Goal: Task Accomplishment & Management: Manage account settings

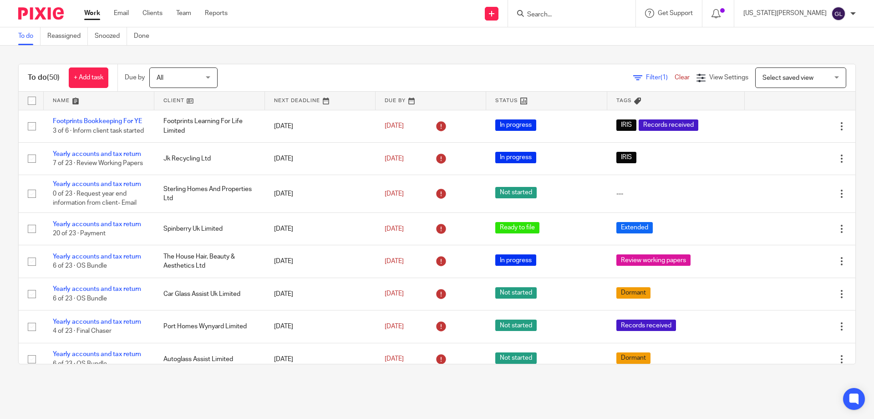
click at [600, 13] on input "Search" at bounding box center [567, 15] width 82 height 8
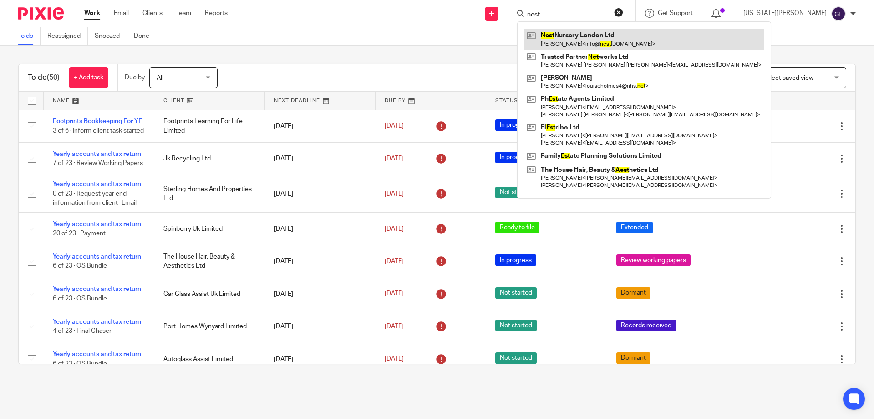
type input "nest"
click at [621, 46] on link at bounding box center [645, 39] width 240 height 21
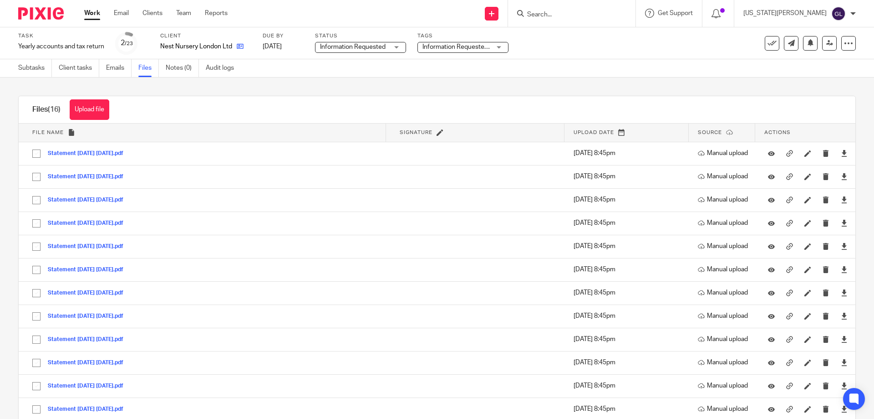
click at [236, 47] on link at bounding box center [237, 46] width 11 height 9
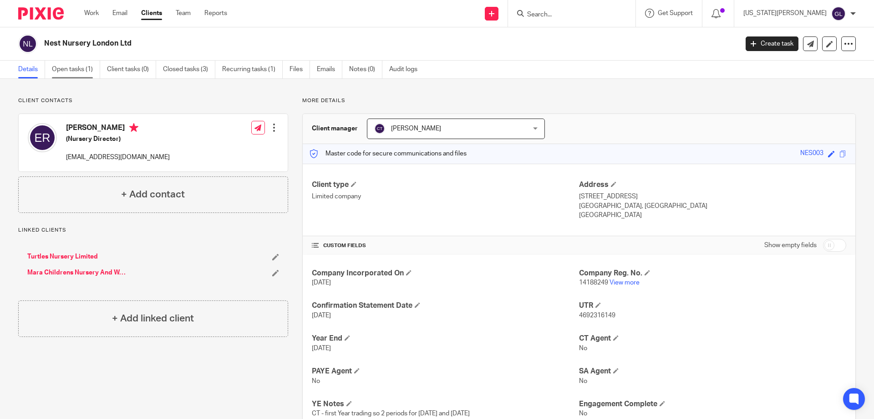
click at [67, 74] on link "Open tasks (1)" at bounding box center [76, 70] width 48 height 18
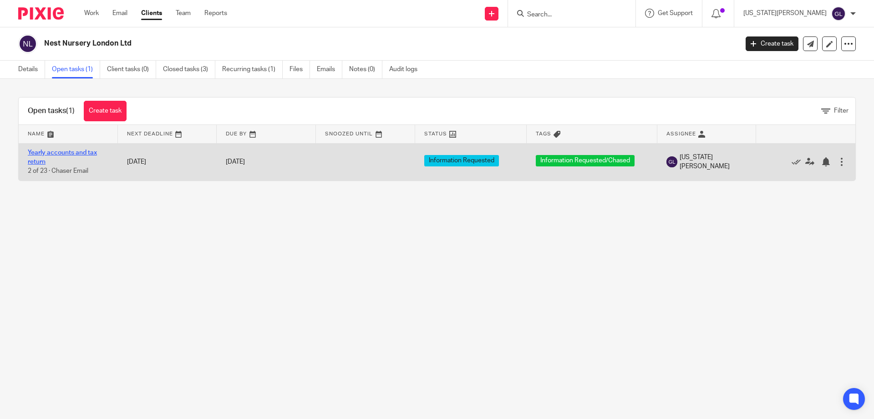
click at [70, 151] on link "Yearly accounts and tax return" at bounding box center [62, 156] width 69 height 15
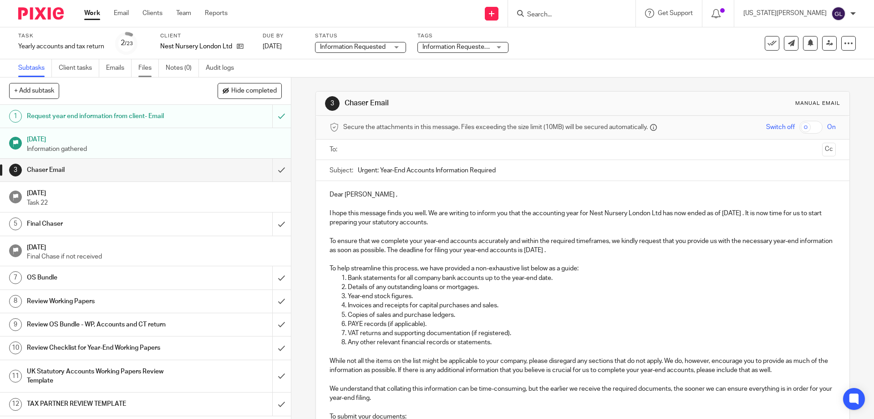
click at [147, 70] on link "Files" at bounding box center [148, 68] width 20 height 18
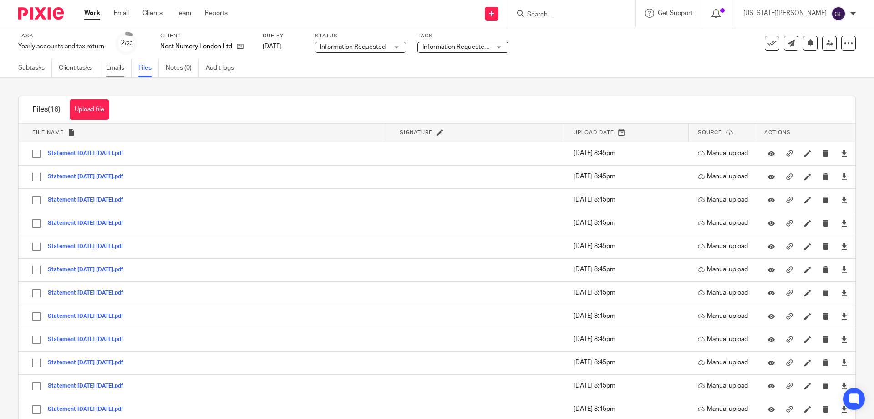
click at [120, 68] on link "Emails" at bounding box center [119, 68] width 26 height 18
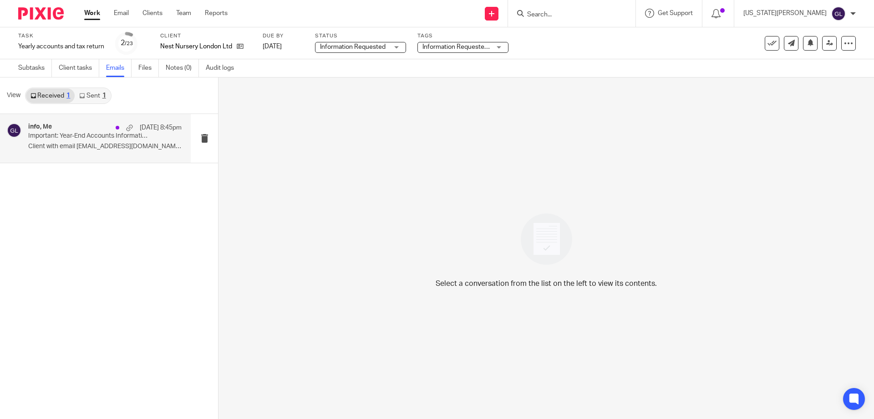
click at [106, 154] on div "info, Me [DATE] 8:45pm Important: Year-End Accounts Information Required Client…" at bounding box center [95, 138] width 191 height 49
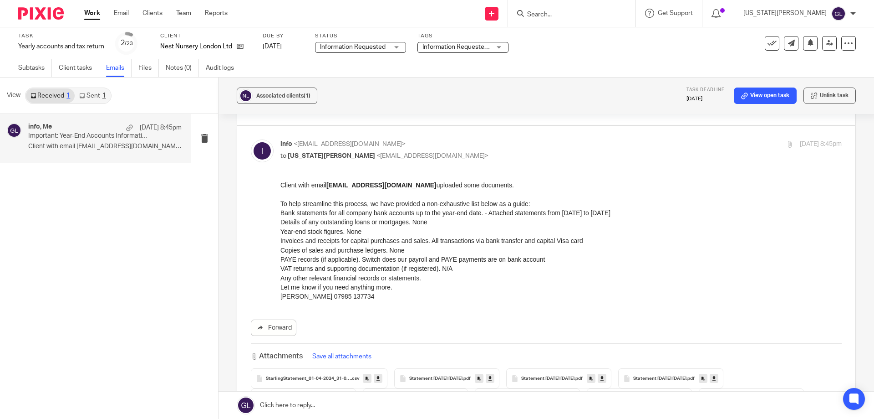
click at [296, 403] on link at bounding box center [547, 404] width 656 height 27
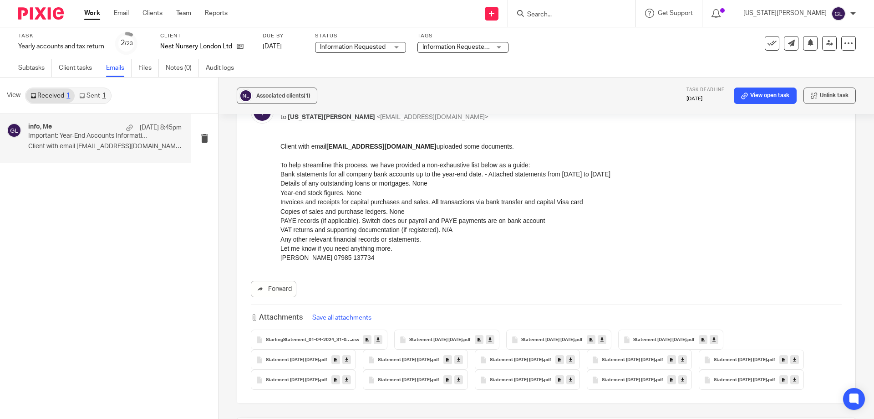
scroll to position [175, 0]
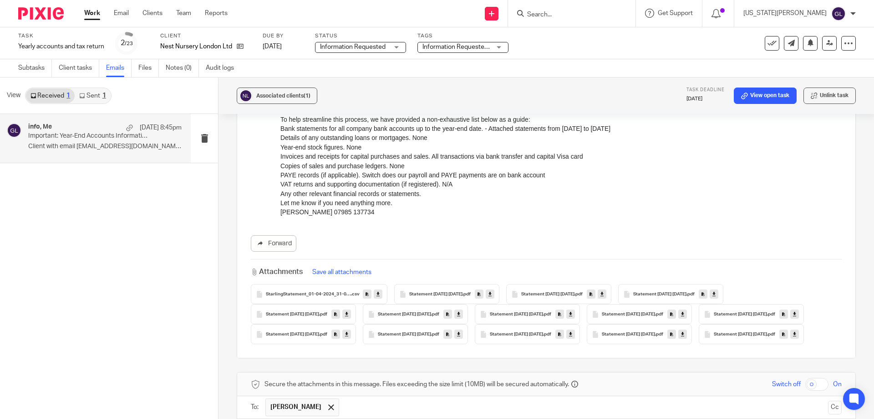
click at [681, 337] on icon at bounding box center [682, 334] width 3 height 7
drag, startPoint x: 615, startPoint y: 438, endPoint x: 595, endPoint y: 197, distance: 241.8
click at [595, 197] on p "Bank statements for all company bank accounts up to the year-end date. - Attach…" at bounding box center [562, 161] width 562 height 74
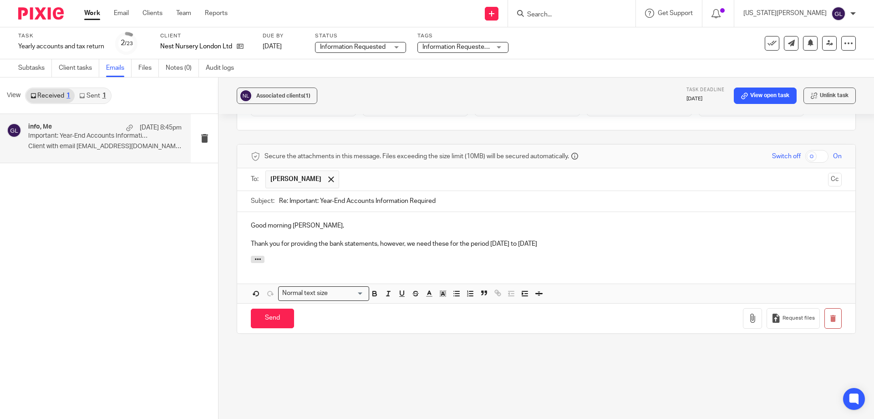
click at [586, 248] on p "Thank you for providing the bank statements, however, we need these for the per…" at bounding box center [546, 243] width 591 height 9
click at [577, 248] on p "Thank you for providing the bank statements, however, we need these for the per…" at bounding box center [546, 243] width 591 height 9
click at [579, 248] on p "Thank you for providing the bank statements, however, we need these for the per…" at bounding box center [546, 243] width 591 height 9
drag, startPoint x: 666, startPoint y: 257, endPoint x: 655, endPoint y: 256, distance: 11.4
click at [666, 248] on p "Thank you for providing the bank statements, however, we need these for the per…" at bounding box center [546, 243] width 591 height 9
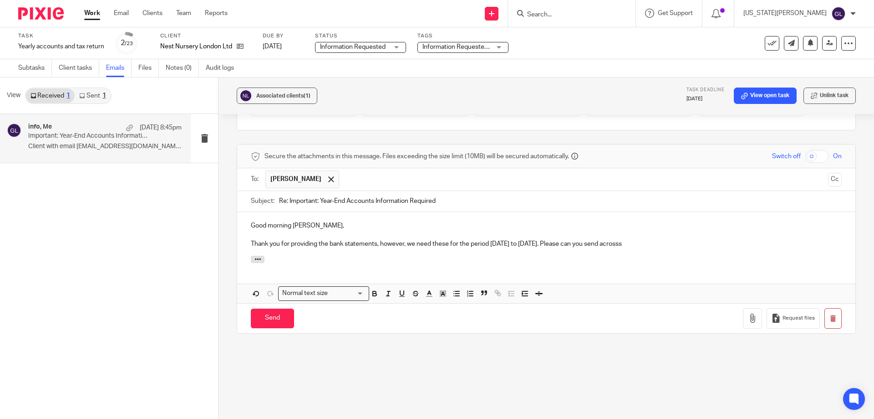
click at [649, 248] on p "Thank you for providing the bank statements, however, we need these for the per…" at bounding box center [546, 243] width 591 height 9
click at [660, 248] on p "Thank you for providing the bank statements, however, we need these for the per…" at bounding box center [546, 243] width 591 height 9
drag, startPoint x: 488, startPoint y: 254, endPoint x: 469, endPoint y: 256, distance: 19.2
click at [469, 248] on p "Thank you for providing the bank statements, however, we need these for the per…" at bounding box center [546, 243] width 591 height 9
click at [571, 248] on p "Thank you for providing the bank statements, however, we need these for the yea…" at bounding box center [546, 243] width 591 height 9
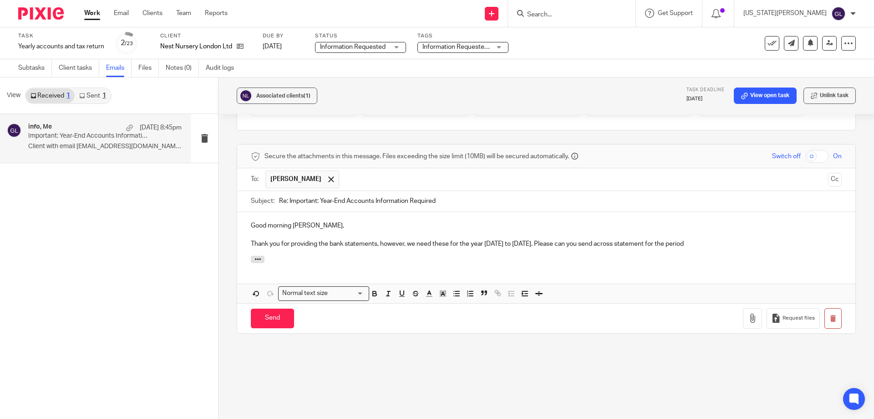
click at [574, 248] on p "Thank you for providing the bank statements, however, we need these for the yea…" at bounding box center [546, 243] width 591 height 9
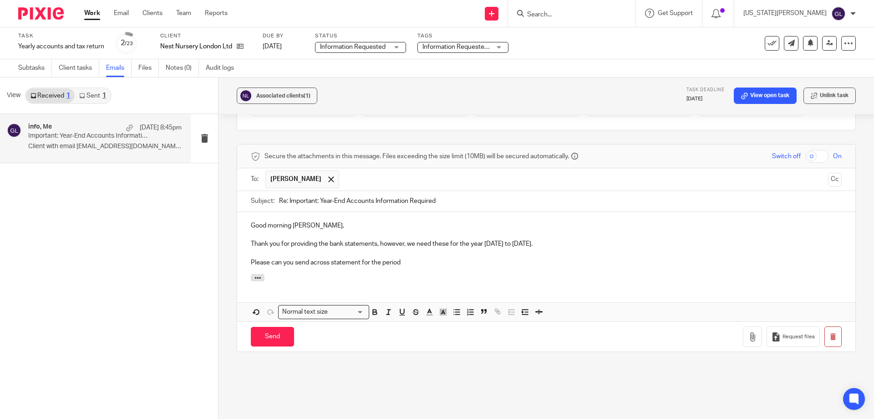
click at [415, 267] on p "Please can you send across statement for the period" at bounding box center [546, 262] width 591 height 9
click at [358, 267] on p "Please can you send across statement for the period" at bounding box center [546, 262] width 591 height 9
click at [408, 267] on p "Please can you send across statements for the period" at bounding box center [546, 262] width 591 height 9
click at [659, 267] on p "Please can you send across statements for the period 01 April 2025 to 30 June 2…" at bounding box center [546, 262] width 591 height 9
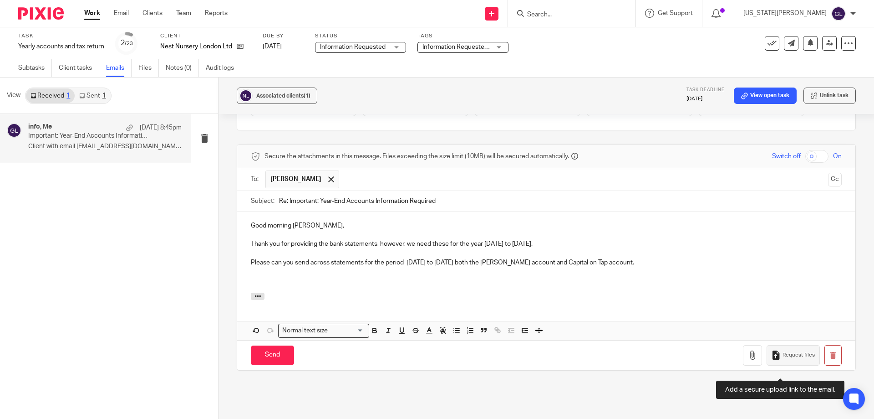
click at [772, 359] on icon "button" at bounding box center [776, 354] width 9 height 9
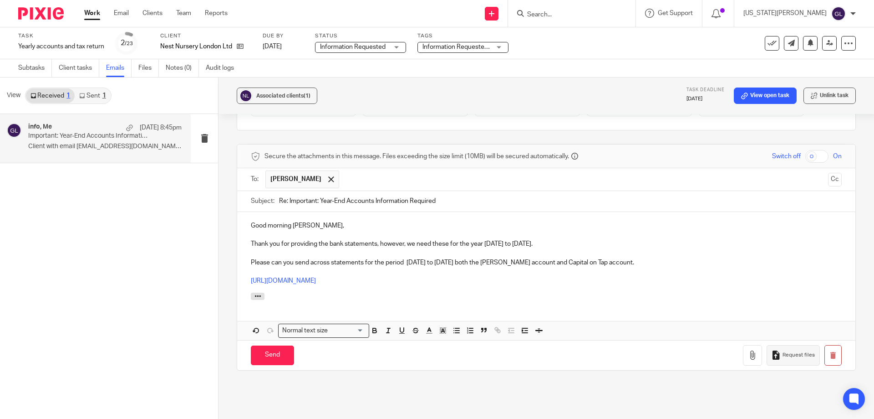
drag, startPoint x: 247, startPoint y: 291, endPoint x: 267, endPoint y: 296, distance: 20.5
click at [249, 291] on div "Good morning Eileen, Thank you for providing the bank statements, however, we n…" at bounding box center [546, 252] width 618 height 81
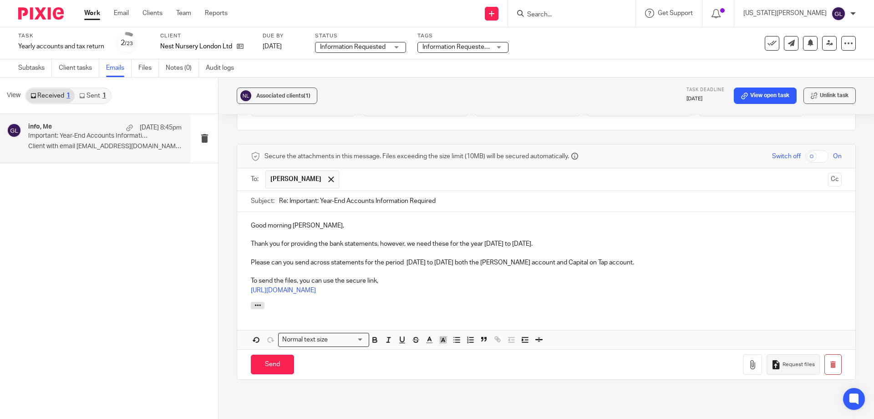
click at [387, 312] on div at bounding box center [546, 307] width 618 height 10
click at [510, 312] on div at bounding box center [546, 307] width 618 height 10
drag, startPoint x: 526, startPoint y: 290, endPoint x: 533, endPoint y: 303, distance: 15.1
click at [527, 285] on p "To send the files, you can use the secure link," at bounding box center [546, 280] width 591 height 9
click at [533, 295] on p "https://switchaccountants.usepixie.net/u/3ca5a610b7dd87bd06a936b0899d0ba9" at bounding box center [546, 290] width 591 height 9
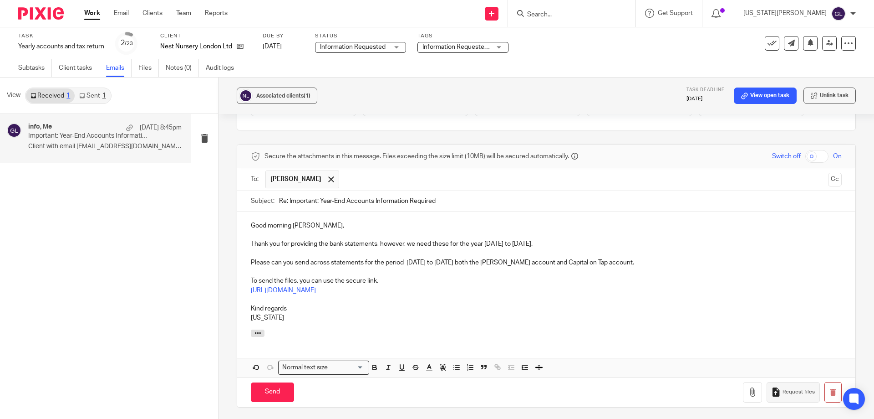
click at [497, 267] on p "Please can you send across statements for the period 01 April 2025 to 30 June 2…" at bounding box center [546, 262] width 591 height 9
click at [494, 267] on p "Please can you send across statements for the period 01 April 2025 to 30 June 2…" at bounding box center [546, 262] width 591 height 9
click at [261, 402] on input "Send" at bounding box center [272, 392] width 43 height 20
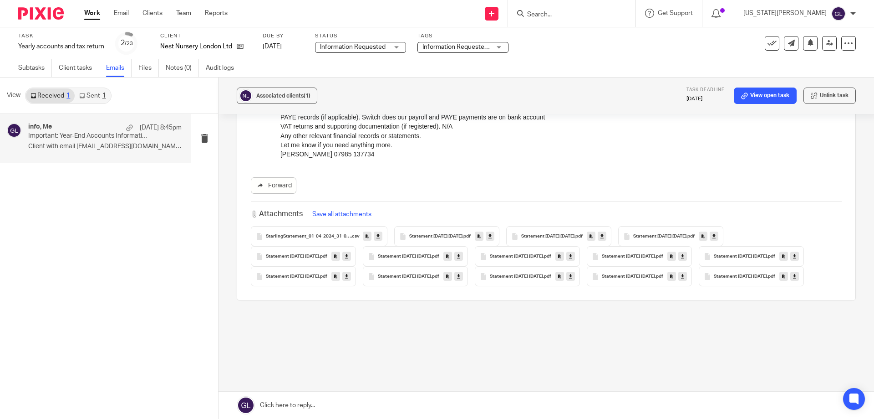
click at [89, 96] on link "Sent 1" at bounding box center [93, 95] width 36 height 15
click at [139, 155] on div "info, Me 25 Sep 8:45pm Important: Year-End Accounts Information Required Dear E…" at bounding box center [95, 138] width 191 height 49
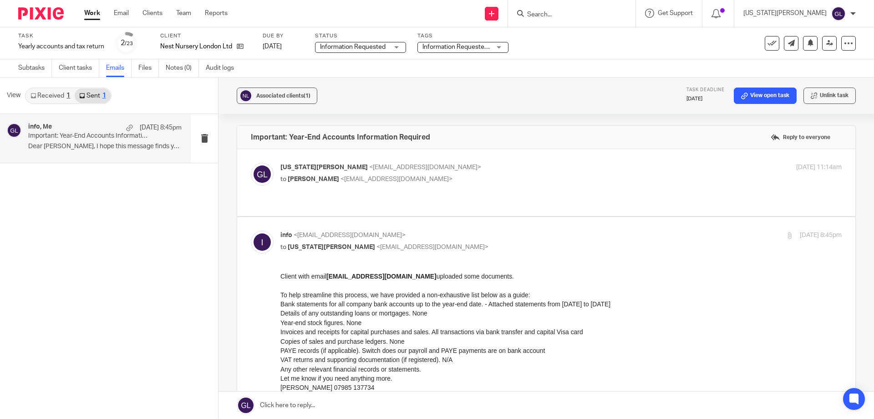
scroll to position [0, 0]
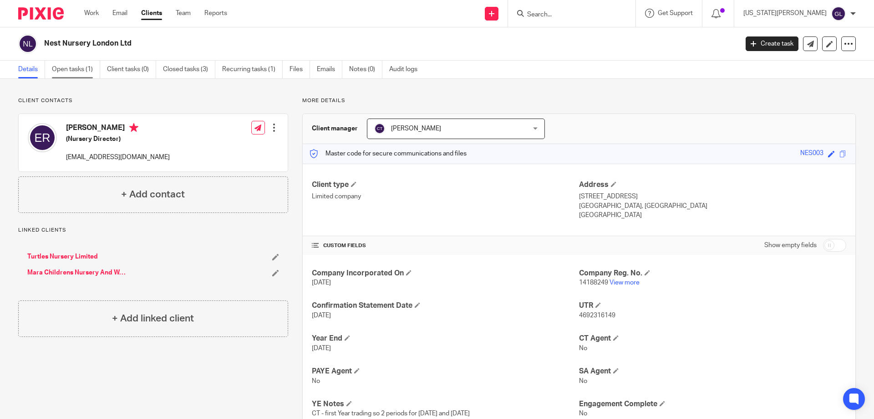
click at [73, 68] on link "Open tasks (1)" at bounding box center [76, 70] width 48 height 18
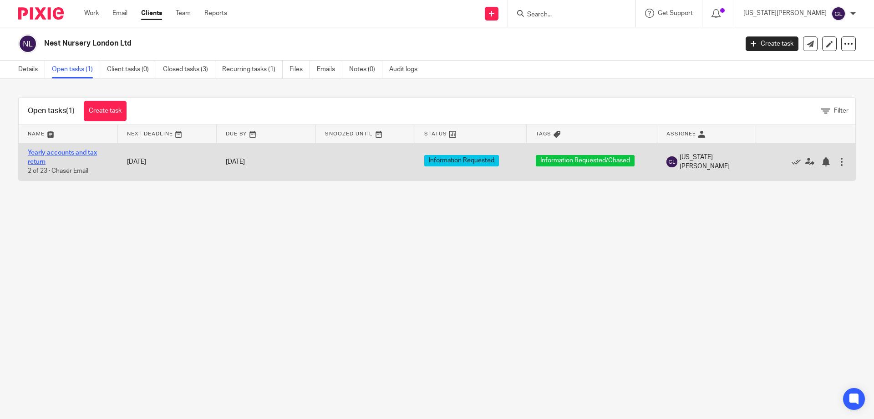
click at [91, 154] on link "Yearly accounts and tax return" at bounding box center [62, 156] width 69 height 15
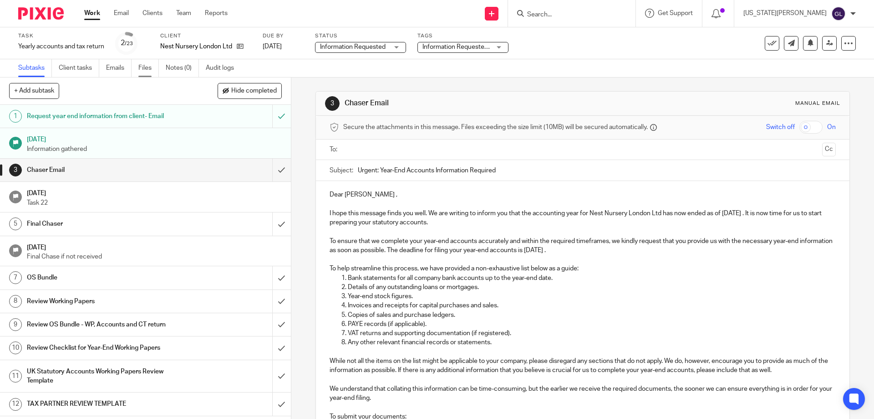
click at [153, 66] on link "Files" at bounding box center [148, 68] width 20 height 18
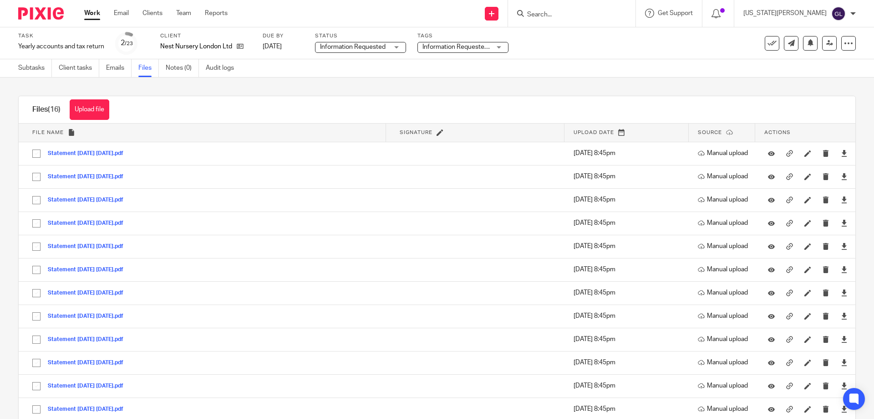
scroll to position [113, 0]
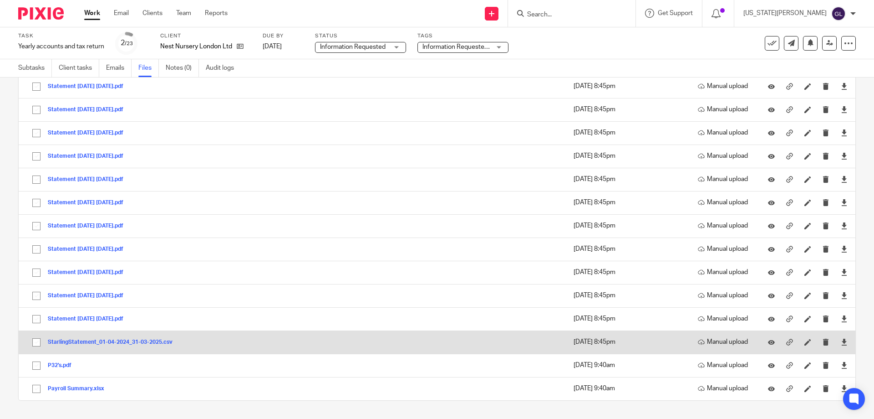
click at [153, 343] on button "StarlingStatement_01-04-2024_31-03-2025.csv" at bounding box center [114, 342] width 132 height 6
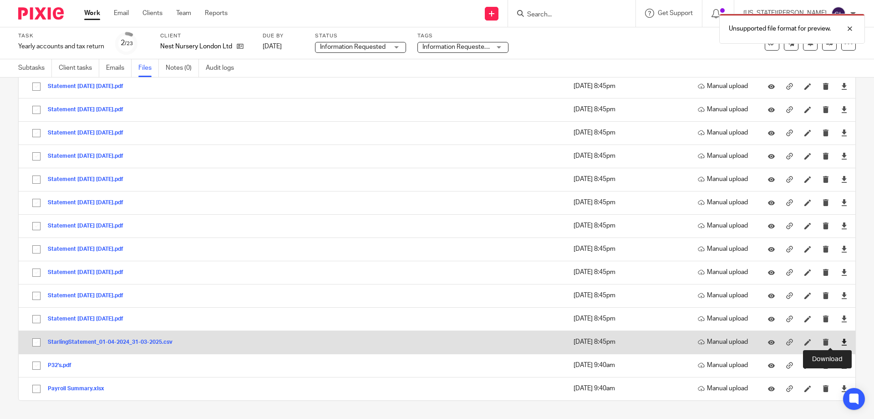
click at [841, 342] on icon at bounding box center [844, 341] width 7 height 7
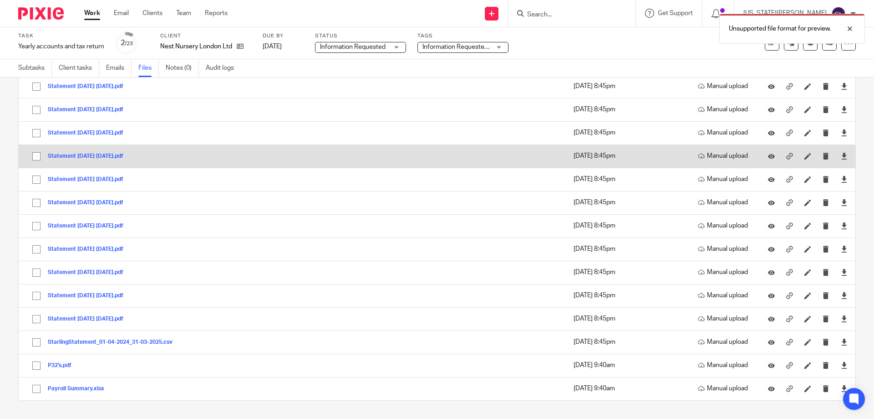
scroll to position [68, 0]
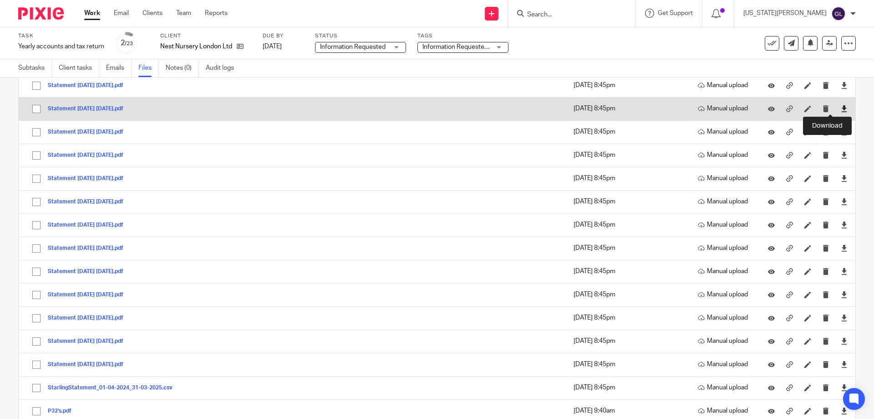
click at [841, 107] on icon at bounding box center [844, 108] width 7 height 7
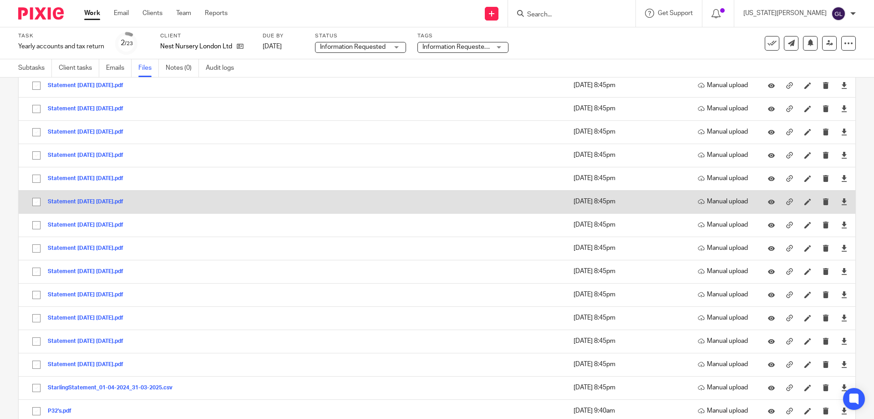
scroll to position [0, 0]
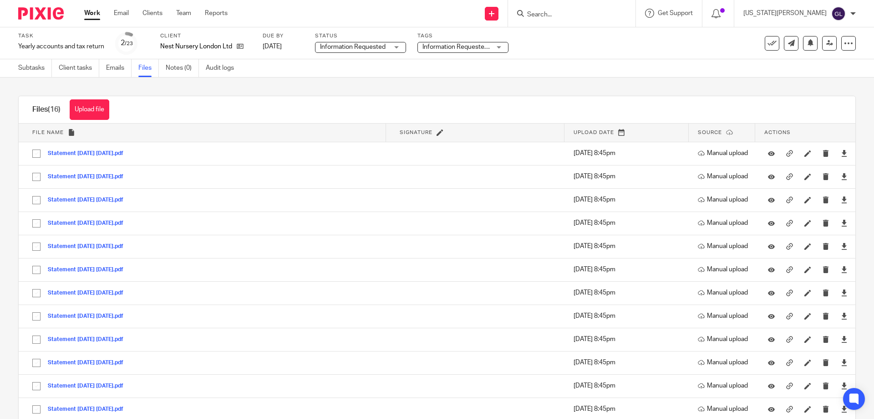
click at [96, 13] on link "Work" at bounding box center [92, 13] width 16 height 9
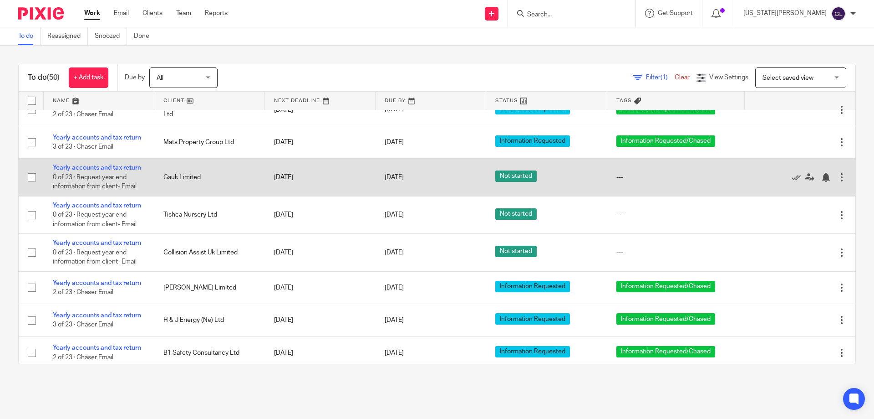
scroll to position [1446, 0]
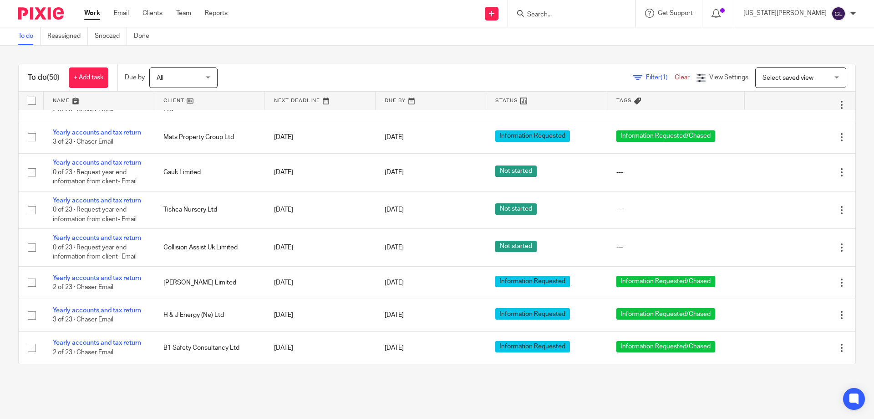
click at [608, 19] on input "Search" at bounding box center [567, 15] width 82 height 8
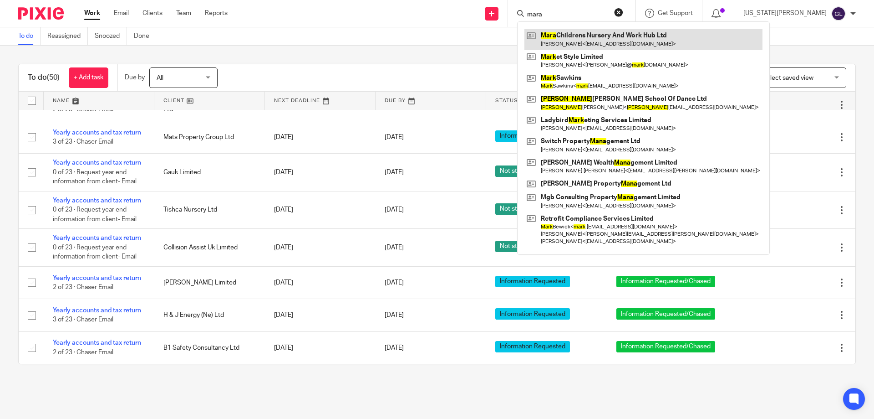
type input "mara"
click at [640, 37] on link at bounding box center [644, 39] width 238 height 21
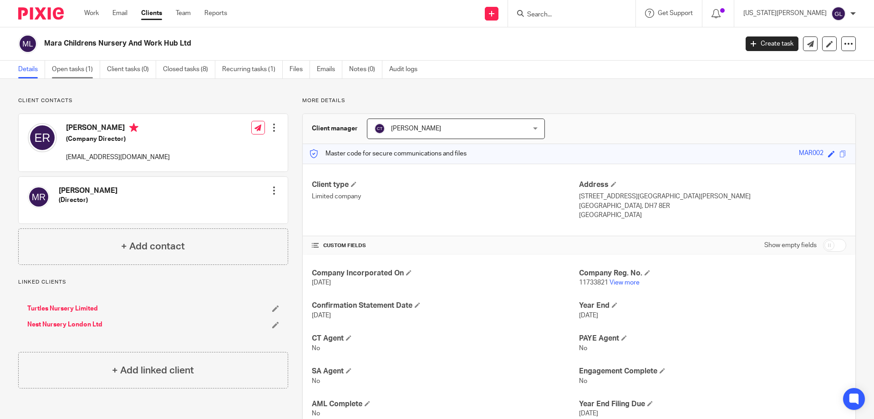
click at [75, 70] on link "Open tasks (1)" at bounding box center [76, 70] width 48 height 18
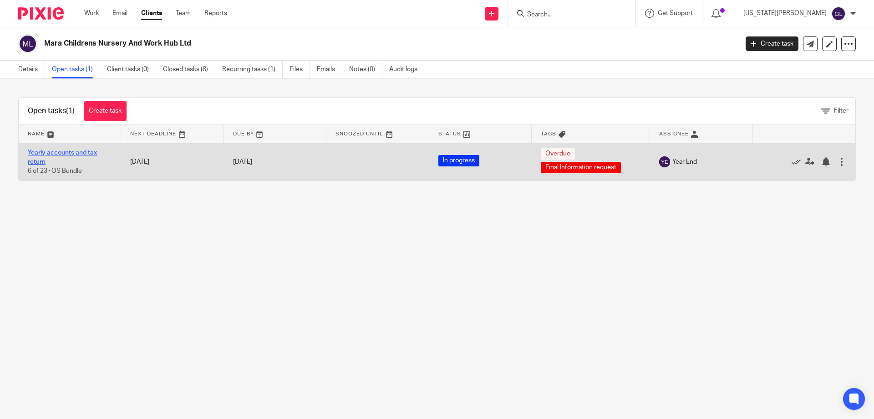
click at [65, 150] on link "Yearly accounts and tax return" at bounding box center [62, 156] width 69 height 15
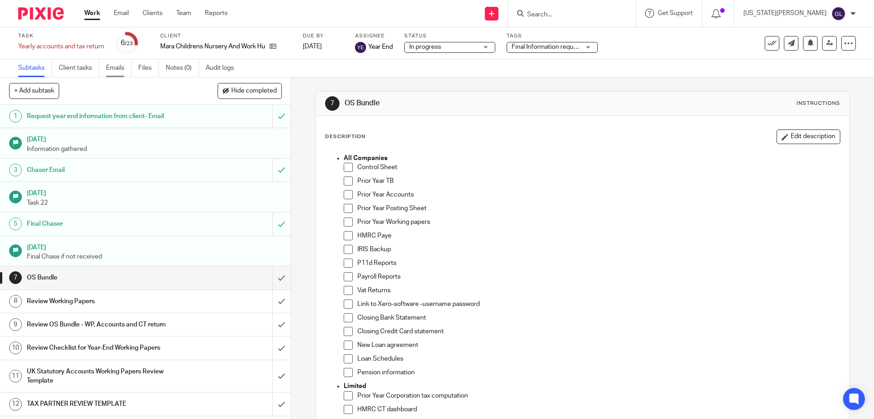
click at [122, 69] on link "Emails" at bounding box center [119, 68] width 26 height 18
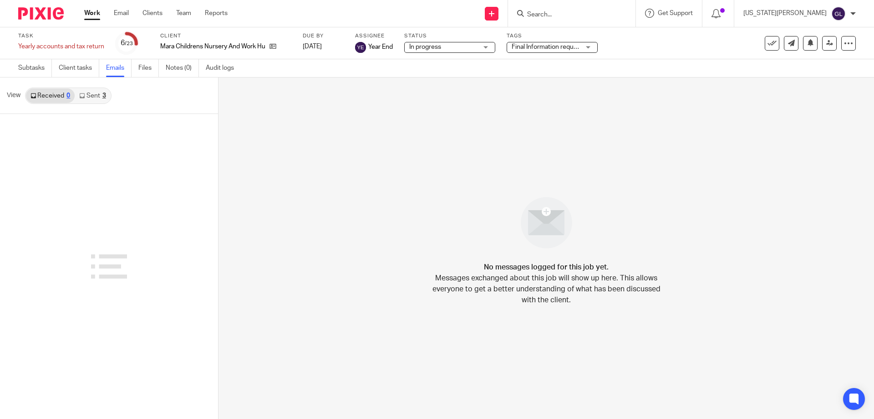
click at [86, 95] on link "Sent 3" at bounding box center [93, 95] width 36 height 15
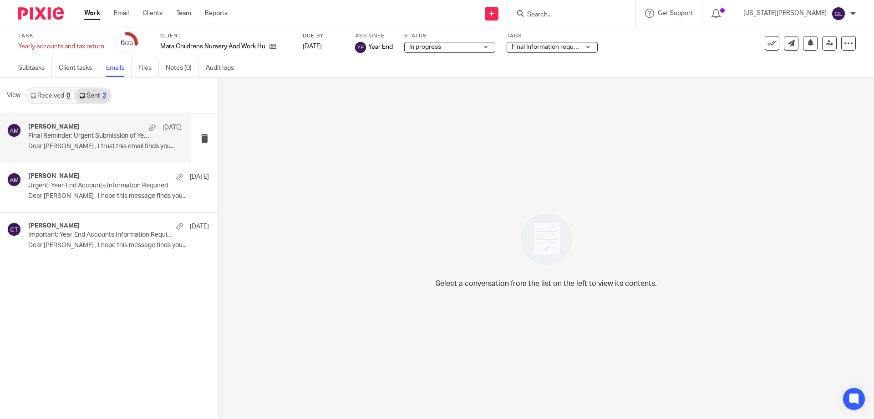
click at [99, 134] on p "Final Reminder: Urgent Submission of Year-End Accounts" at bounding box center [89, 136] width 123 height 8
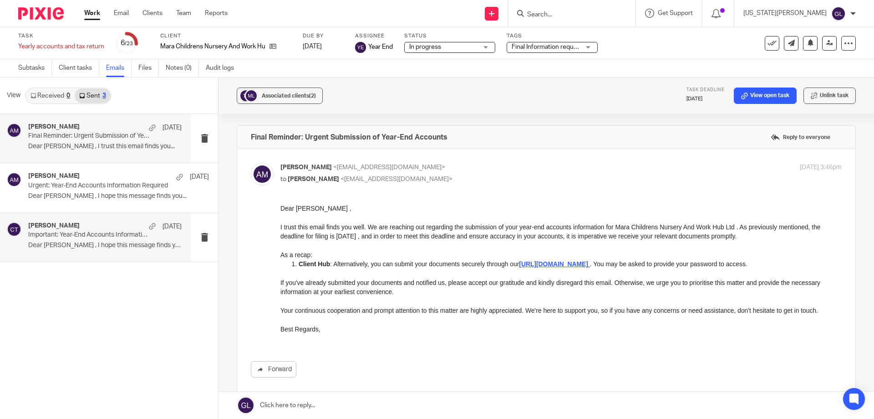
click at [103, 246] on p "Dear Eileen , I hope this message finds you..." at bounding box center [104, 245] width 153 height 8
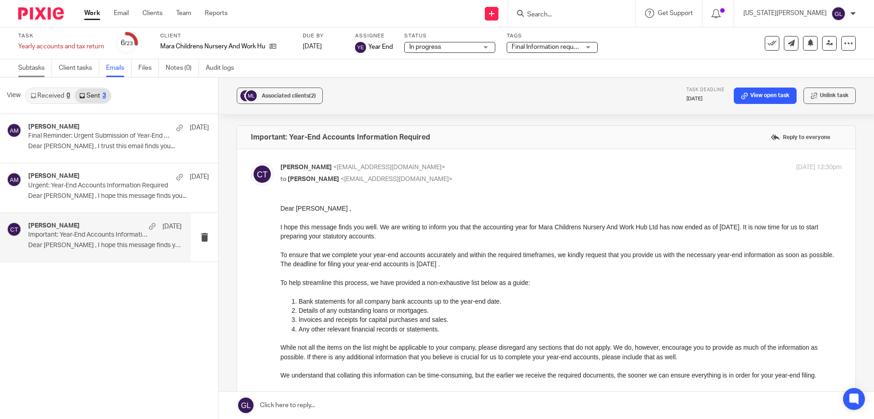
click at [36, 68] on link "Subtasks" at bounding box center [35, 68] width 34 height 18
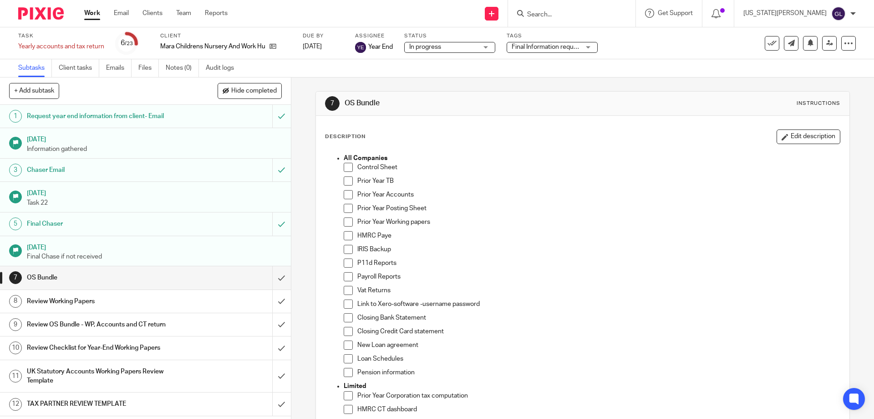
click at [168, 252] on p "Final Chase if not received" at bounding box center [154, 256] width 255 height 9
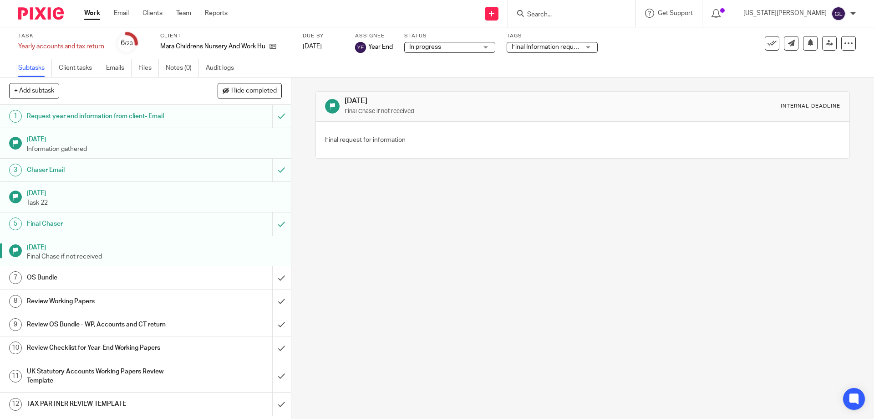
click at [112, 139] on h1 "[DATE]" at bounding box center [154, 138] width 255 height 11
click at [119, 121] on h1 "Request year end information from client- Email" at bounding box center [106, 116] width 158 height 14
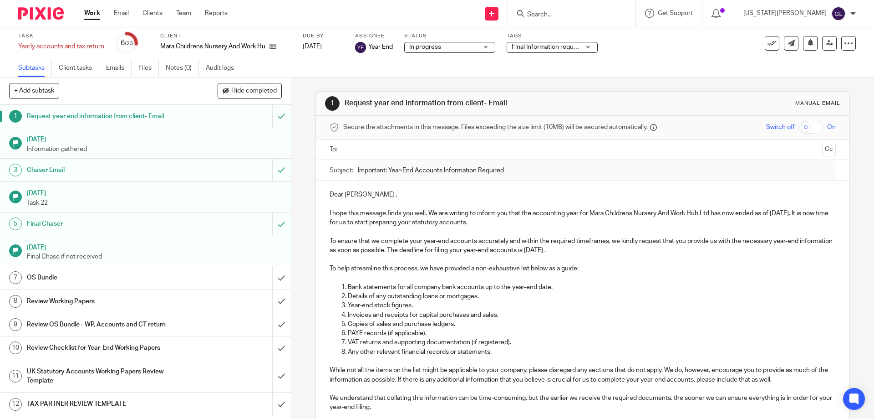
click at [374, 149] on input "text" at bounding box center [583, 149] width 472 height 10
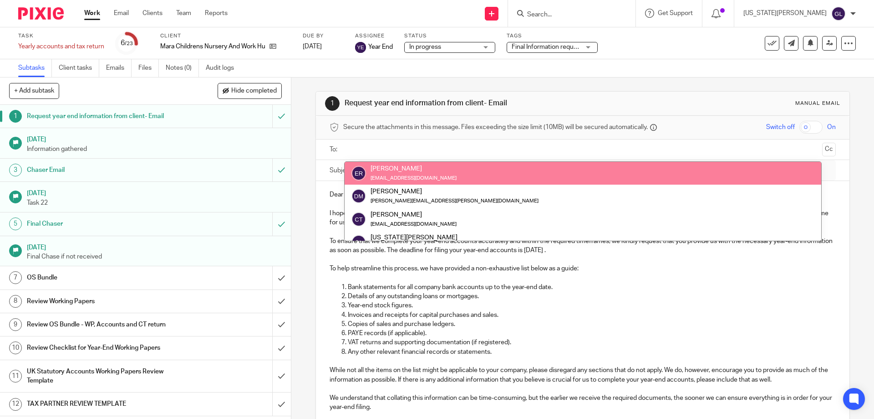
click at [412, 178] on small "[EMAIL_ADDRESS][DOMAIN_NAME]" at bounding box center [414, 177] width 86 height 5
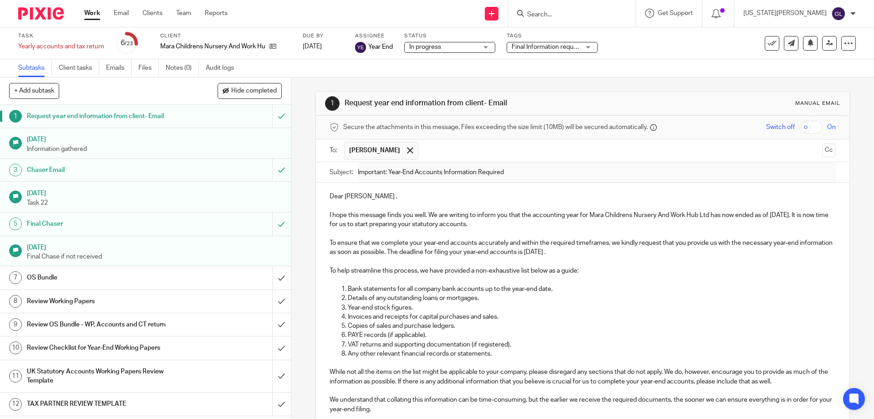
click at [415, 152] on div at bounding box center [410, 150] width 10 height 14
click at [411, 146] on input "text" at bounding box center [583, 149] width 472 height 10
click at [413, 150] on span at bounding box center [410, 150] width 6 height 6
click at [428, 150] on input "text" at bounding box center [583, 149] width 472 height 10
click at [272, 43] on icon at bounding box center [273, 46] width 7 height 7
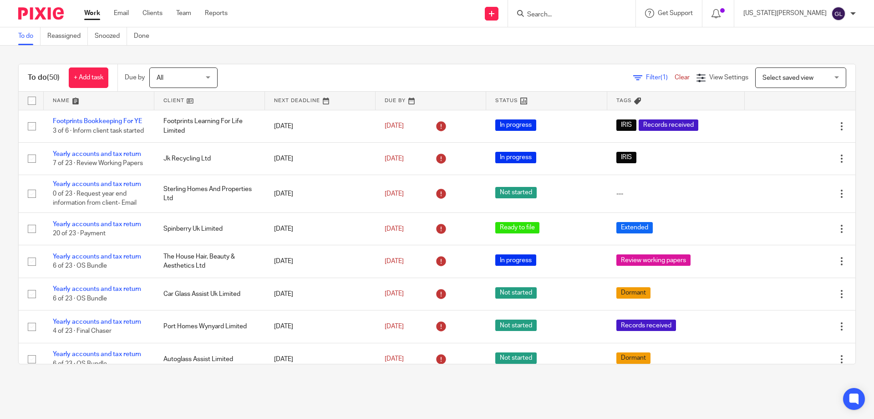
click at [587, 13] on input "Search" at bounding box center [567, 15] width 82 height 8
type input "m"
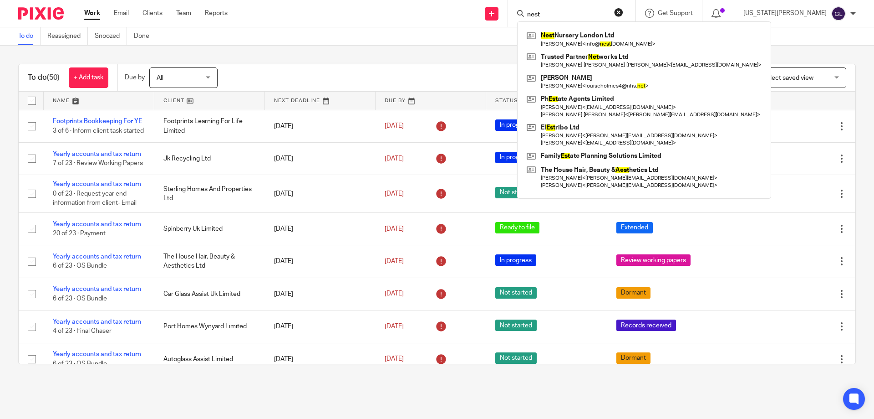
type input "nest"
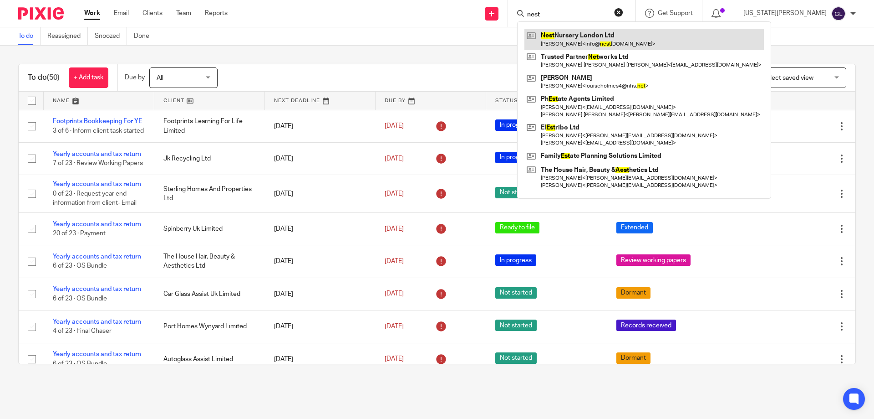
click at [604, 30] on link at bounding box center [645, 39] width 240 height 21
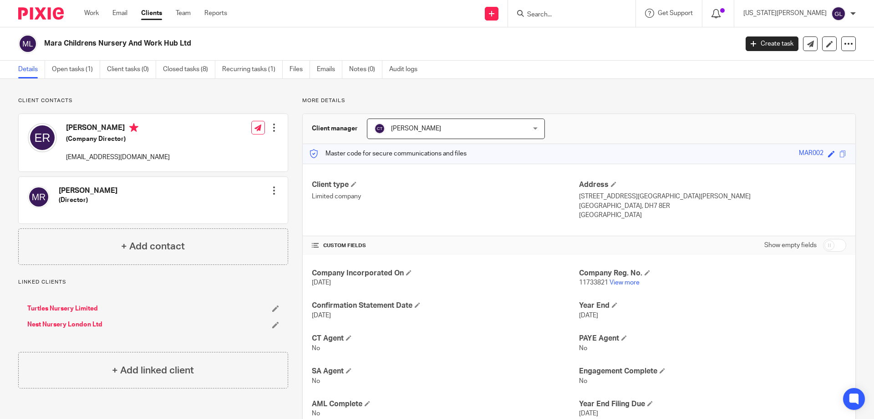
click at [721, 15] on icon at bounding box center [716, 13] width 9 height 9
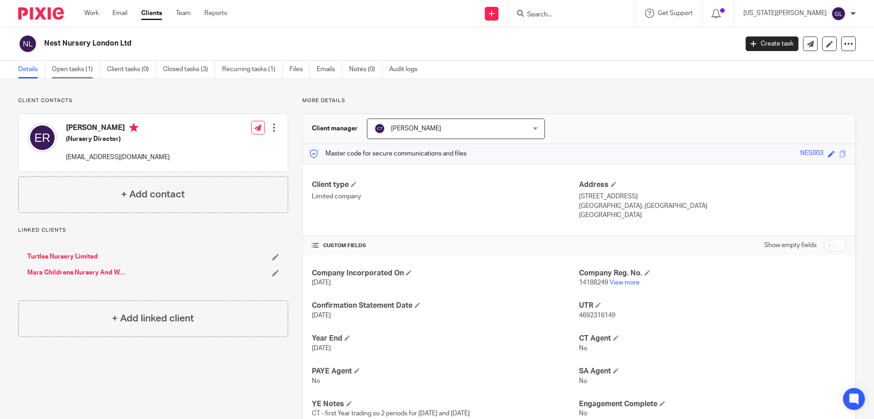
click at [82, 71] on link "Open tasks (1)" at bounding box center [76, 70] width 48 height 18
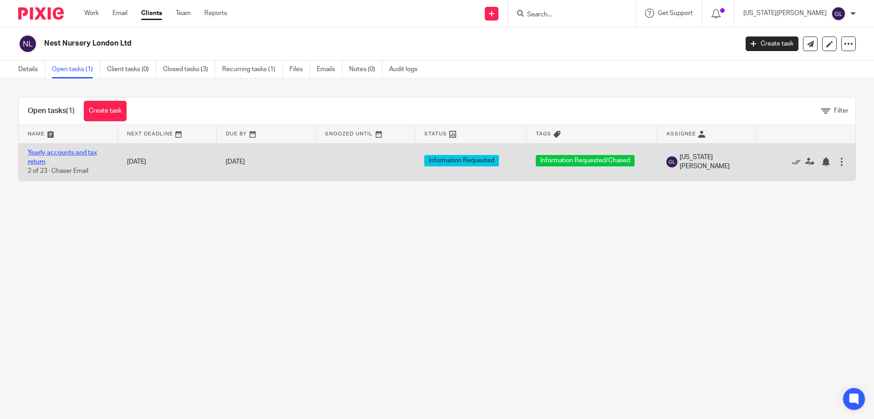
click at [86, 153] on link "Yearly accounts and tax return" at bounding box center [62, 156] width 69 height 15
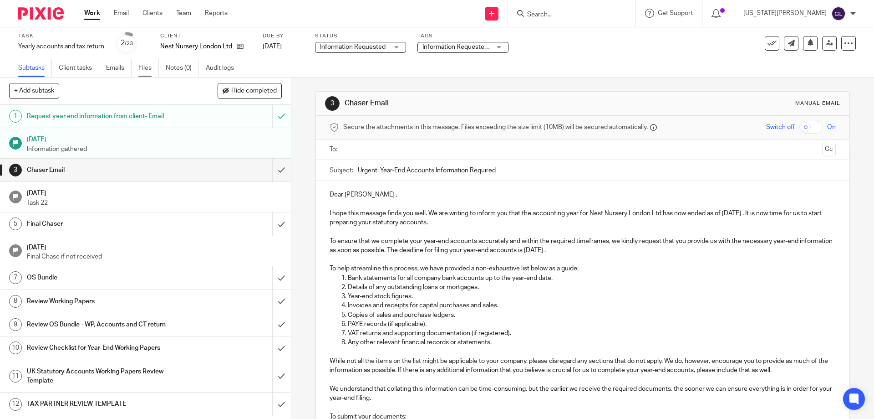
click at [151, 66] on link "Files" at bounding box center [148, 68] width 20 height 18
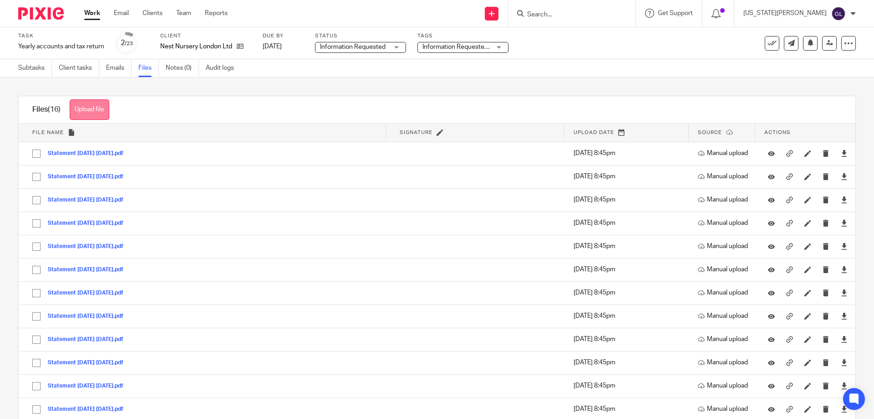
click at [91, 112] on button "Upload file" at bounding box center [90, 109] width 40 height 20
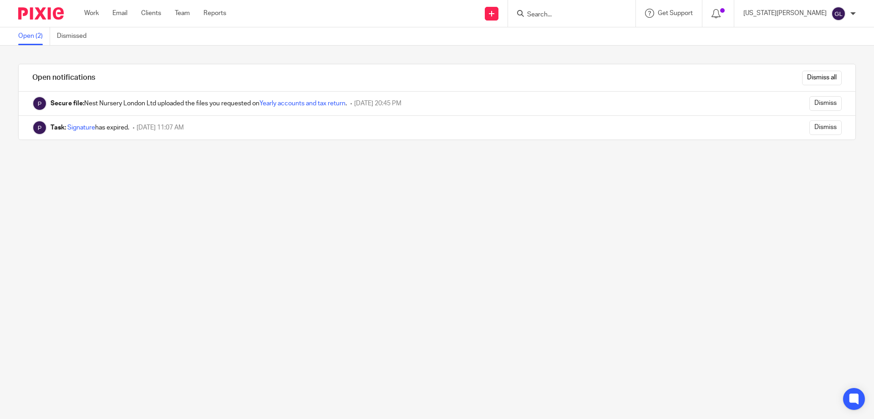
click at [587, 21] on div at bounding box center [572, 13] width 128 height 27
click at [587, 19] on input "Search" at bounding box center [567, 15] width 82 height 8
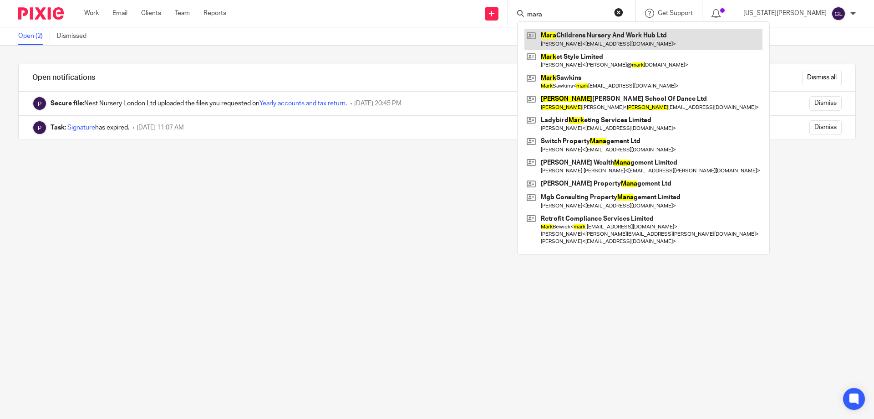
type input "mara"
click at [635, 41] on link at bounding box center [644, 39] width 238 height 21
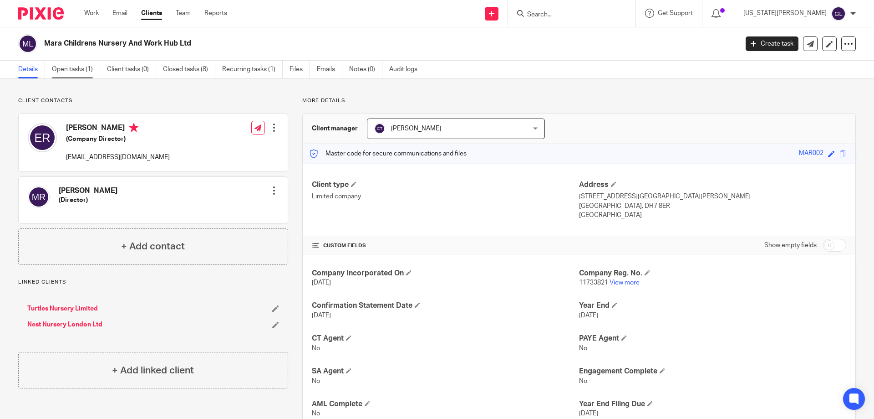
click at [83, 76] on link "Open tasks (1)" at bounding box center [76, 70] width 48 height 18
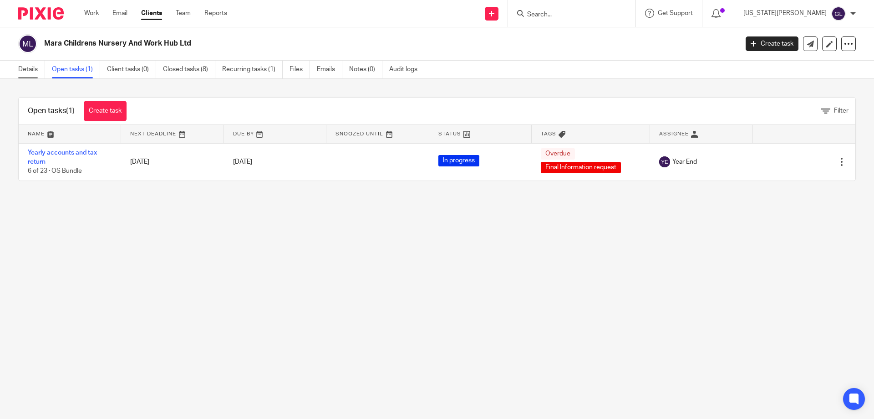
click at [31, 68] on link "Details" at bounding box center [31, 70] width 27 height 18
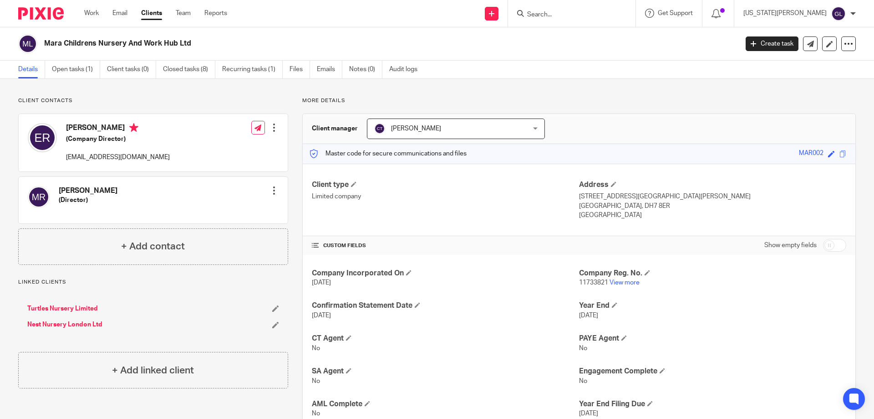
click at [275, 128] on div at bounding box center [274, 127] width 9 height 9
click at [225, 146] on link "Edit contact" at bounding box center [231, 147] width 87 height 13
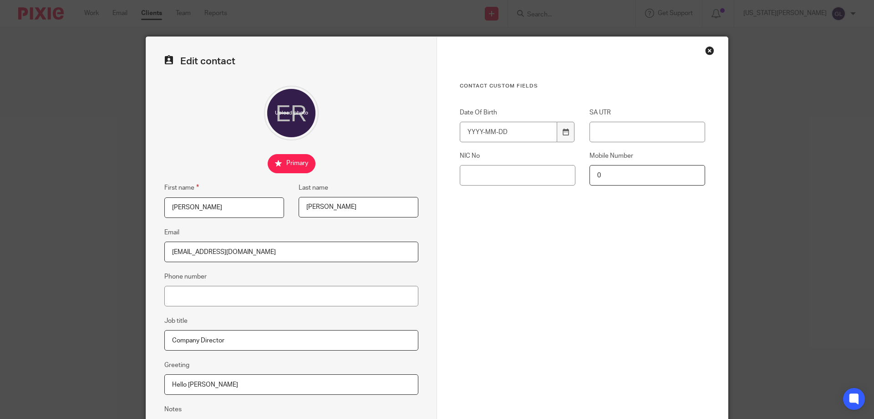
drag, startPoint x: 287, startPoint y: 250, endPoint x: 113, endPoint y: 266, distance: 174.2
click at [113, 266] on div "Edit contact First name [PERSON_NAME] Last name [PERSON_NAME] Email [EMAIL_ADDR…" at bounding box center [437, 209] width 874 height 419
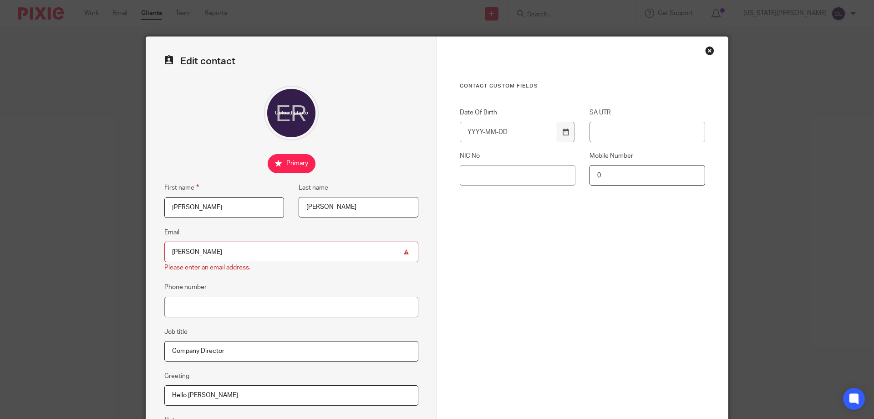
drag, startPoint x: 164, startPoint y: 245, endPoint x: 143, endPoint y: 245, distance: 21.0
click at [146, 245] on div "Edit contact First name [PERSON_NAME] Last name [PERSON_NAME] Email [PERSON_NAM…" at bounding box center [291, 263] width 291 height 453
paste input "[EMAIL_ADDRESS][DOMAIN_NAME]"
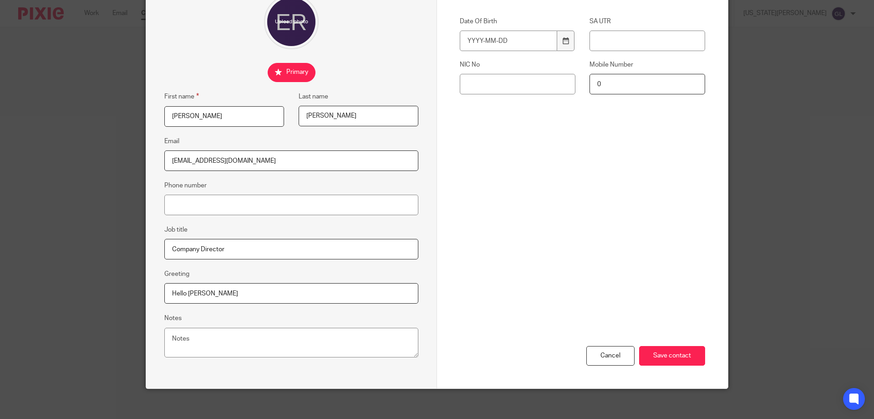
scroll to position [97, 0]
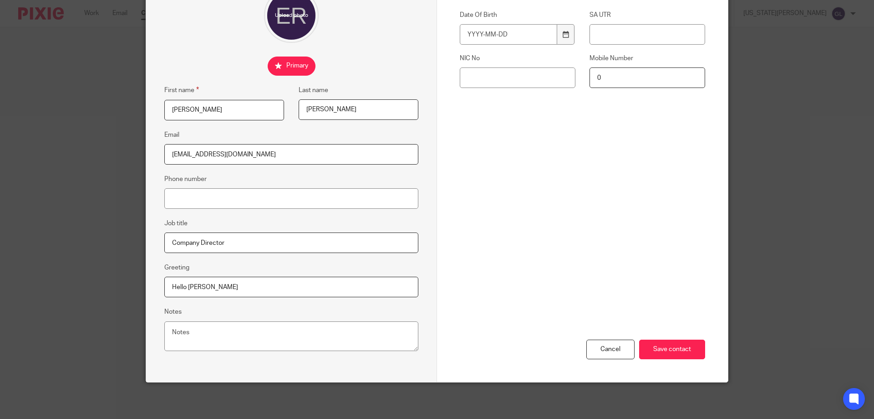
type input "[EMAIL_ADDRESS][DOMAIN_NAME]"
click at [254, 341] on textarea "Notes" at bounding box center [291, 336] width 254 height 30
type textarea "Do not use eileenplusfour@yahoo.co.uk - client no longer has access to this ema…"
click at [686, 353] on input "Save contact" at bounding box center [672, 349] width 66 height 20
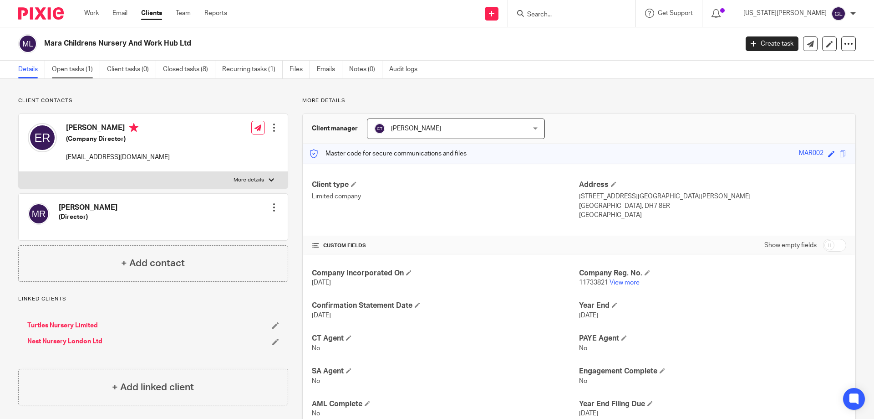
click at [77, 76] on link "Open tasks (1)" at bounding box center [76, 70] width 48 height 18
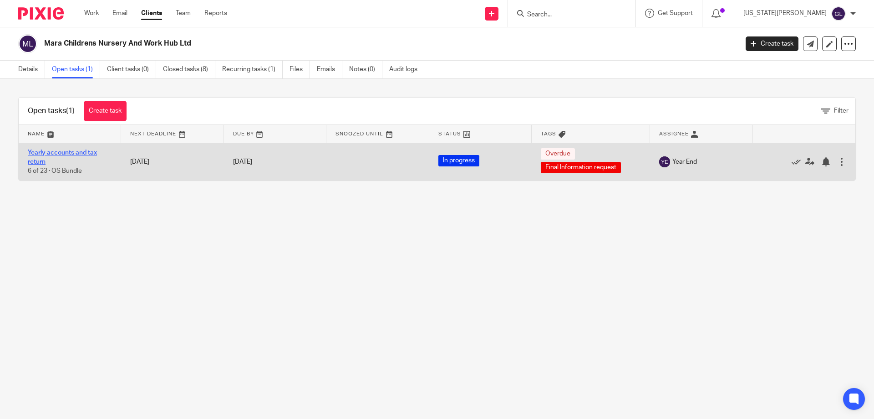
click at [55, 150] on link "Yearly accounts and tax return" at bounding box center [62, 156] width 69 height 15
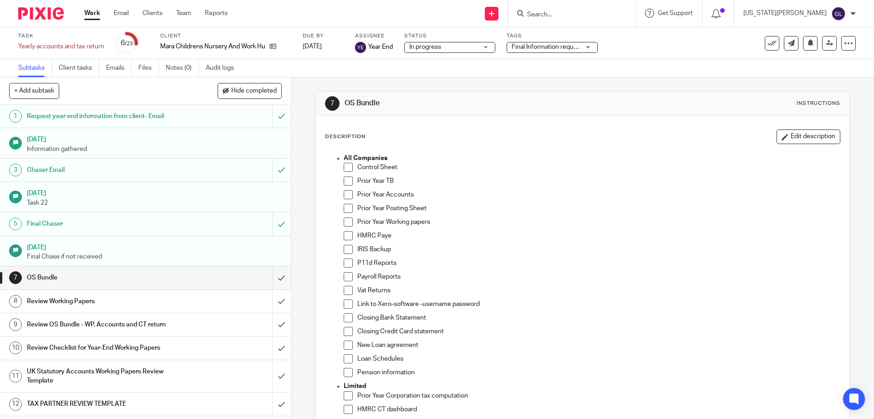
click at [68, 119] on h1 "Request year end information from client- Email" at bounding box center [106, 116] width 158 height 14
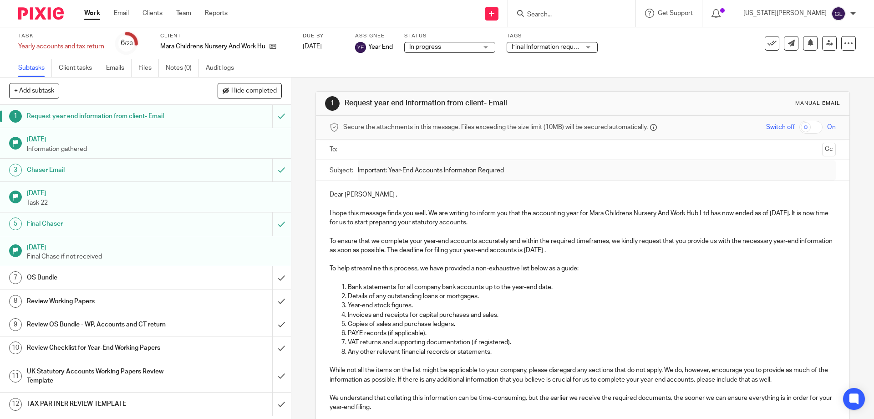
click at [366, 152] on input "text" at bounding box center [583, 149] width 472 height 10
click at [399, 192] on p "Dear [PERSON_NAME] ," at bounding box center [583, 196] width 506 height 9
click at [362, 198] on p "Dear [PERSON_NAME] ," at bounding box center [583, 196] width 506 height 9
click at [555, 290] on p "Bank statements for all company bank accounts up to the year-end date." at bounding box center [592, 288] width 488 height 9
click at [613, 215] on p "I hope this message finds you well. We are writing to inform you that the accou…" at bounding box center [583, 219] width 506 height 19
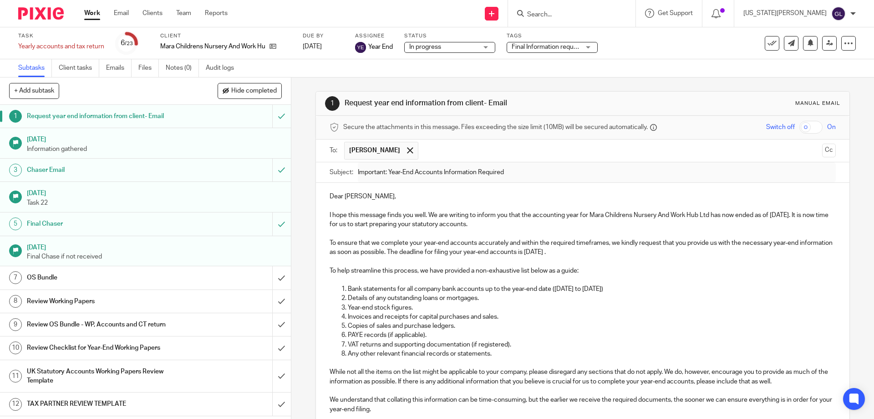
scroll to position [137, 0]
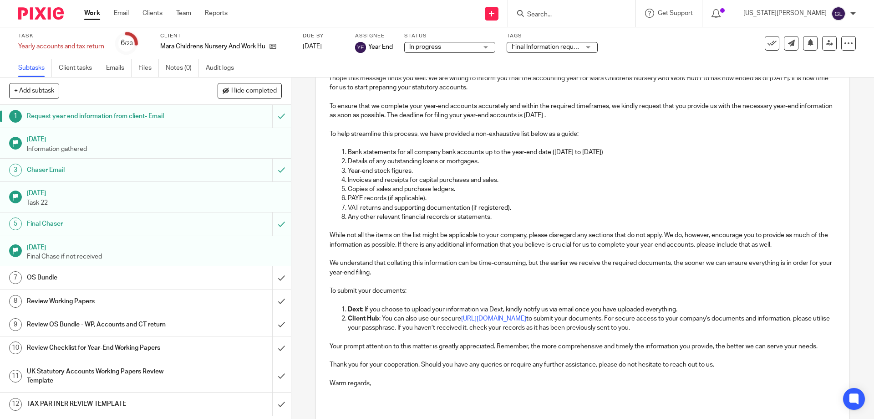
click at [388, 332] on p "Client Hub : You can also use our secure https://switchaccountants.usepixie.net…" at bounding box center [592, 323] width 488 height 19
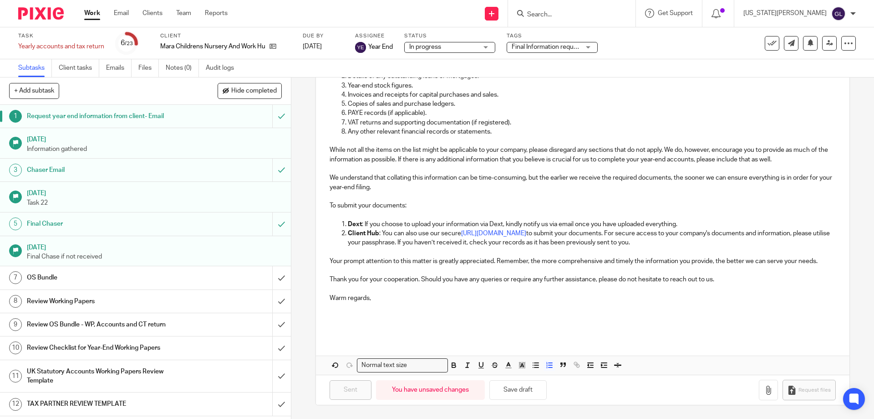
click at [366, 323] on p at bounding box center [583, 325] width 506 height 9
click at [517, 392] on button "Save draft" at bounding box center [518, 390] width 57 height 20
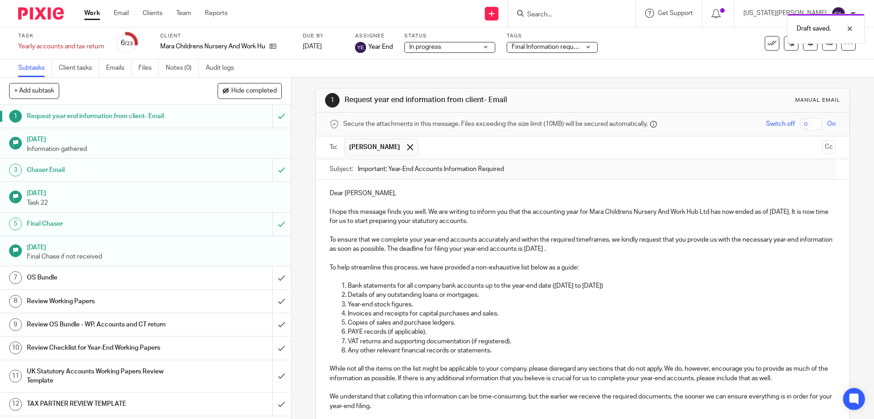
scroll to position [0, 0]
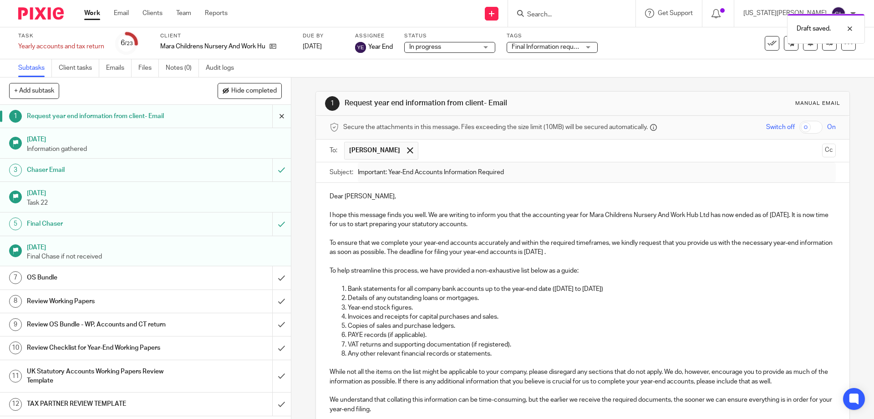
click at [264, 117] on input "submit" at bounding box center [145, 116] width 291 height 23
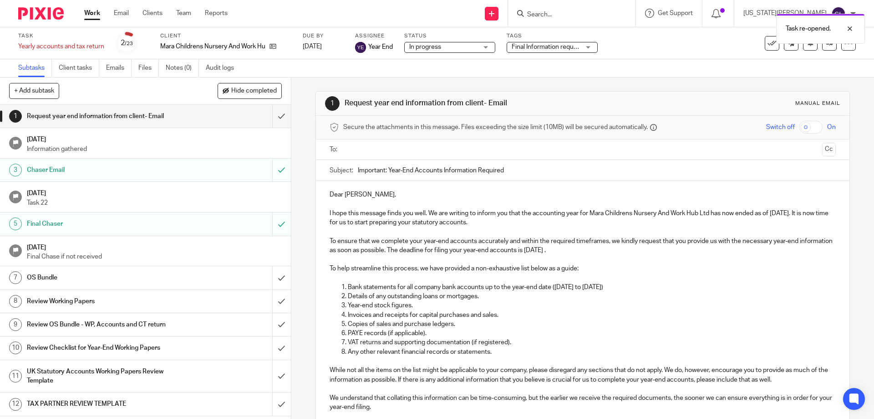
click at [383, 149] on input "text" at bounding box center [583, 149] width 472 height 10
click at [413, 150] on span at bounding box center [410, 150] width 6 height 6
click at [386, 154] on input "text" at bounding box center [583, 149] width 472 height 10
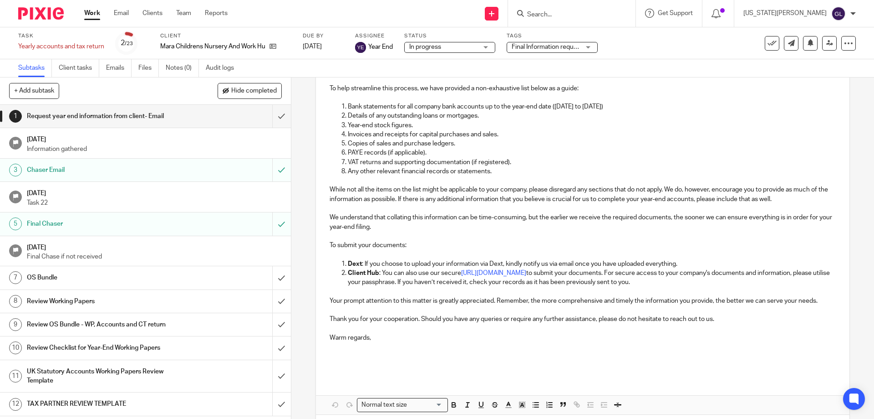
scroll to position [231, 0]
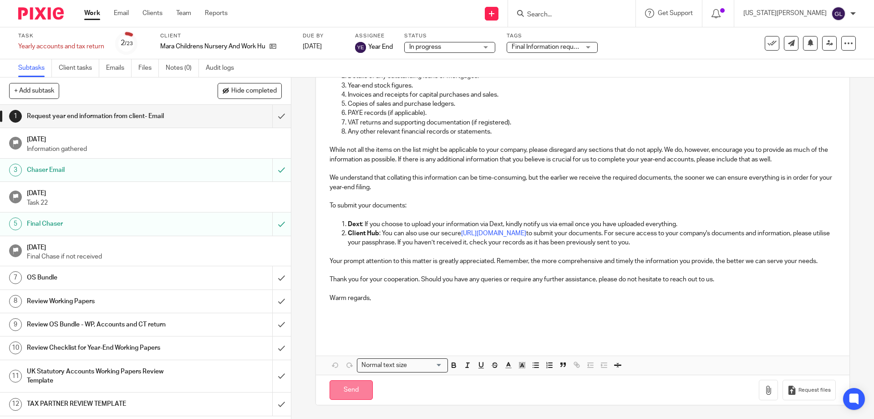
click at [345, 393] on input "Send" at bounding box center [351, 390] width 43 height 20
type input "Sent"
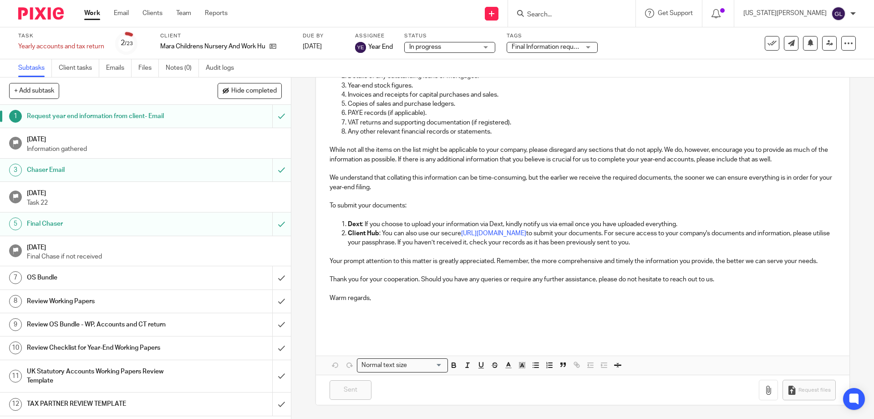
click at [579, 17] on input "Search" at bounding box center [567, 15] width 82 height 8
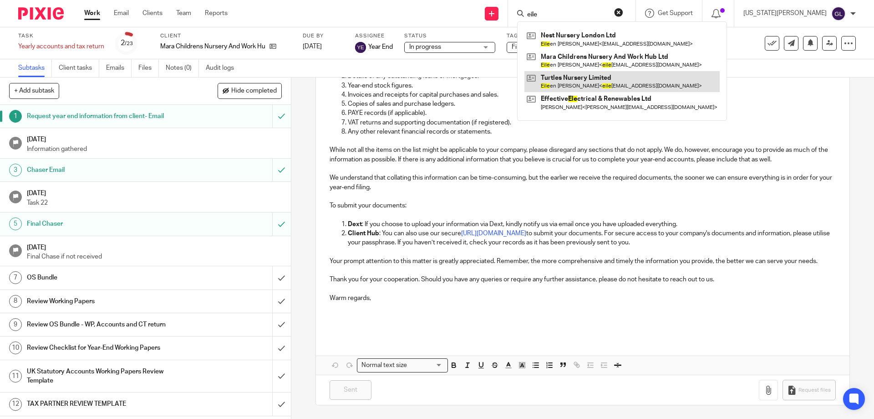
type input "eile"
click at [628, 83] on link at bounding box center [622, 81] width 195 height 21
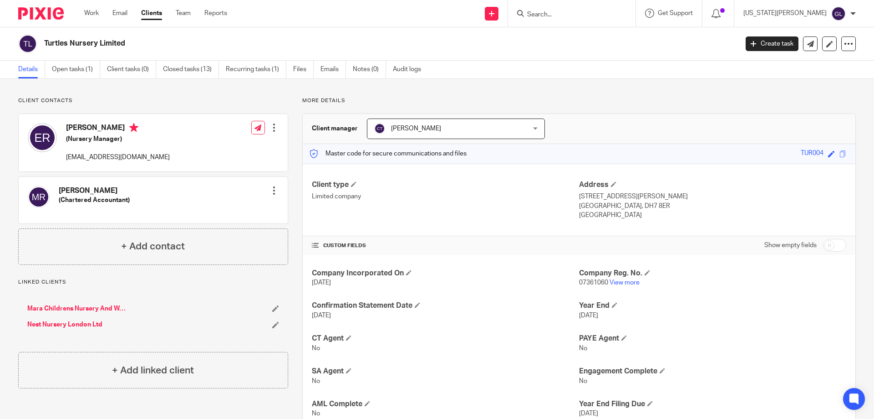
click at [270, 129] on div at bounding box center [274, 127] width 9 height 9
click at [217, 149] on link "Edit contact" at bounding box center [231, 147] width 87 height 13
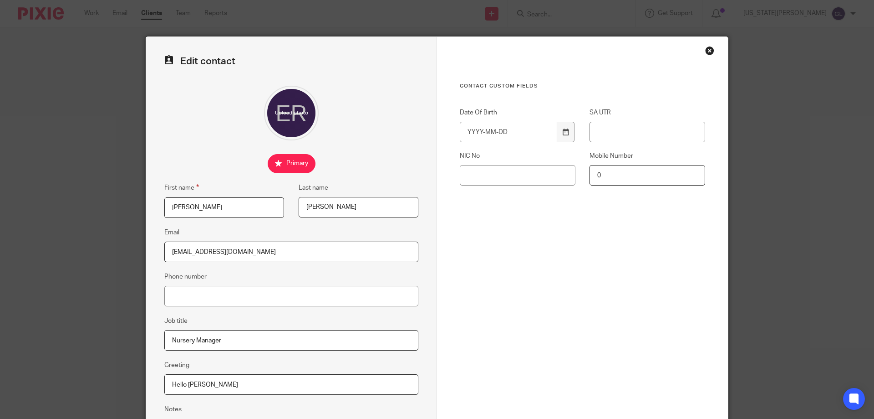
drag, startPoint x: 209, startPoint y: 241, endPoint x: 44, endPoint y: 227, distance: 165.4
click at [42, 227] on div "Edit contact First name [PERSON_NAME] Last name [PERSON_NAME] Email [EMAIL_ADDR…" at bounding box center [437, 209] width 874 height 419
paste input "[EMAIL_ADDRESS][DOMAIN_NAME]"
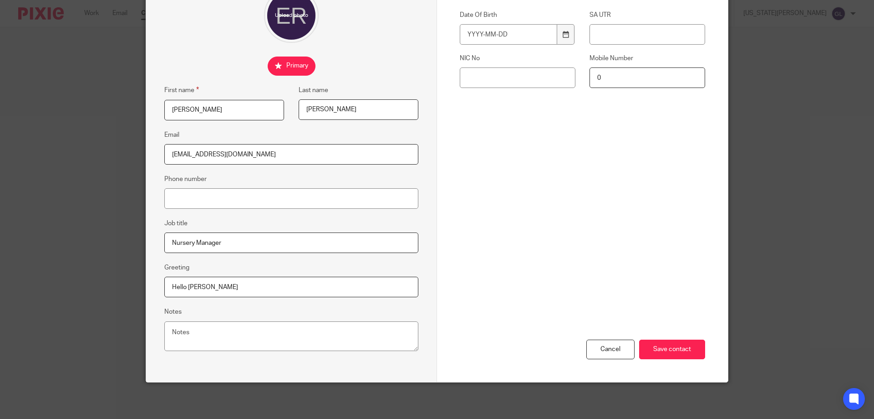
type input "[EMAIL_ADDRESS][DOMAIN_NAME]"
click at [219, 331] on textarea "Notes" at bounding box center [291, 336] width 254 height 30
type textarea "Do not use [EMAIL_ADDRESS][DOMAIN_NAME] - client no longer has access to this e…"
click at [675, 353] on input "Save contact" at bounding box center [672, 349] width 66 height 20
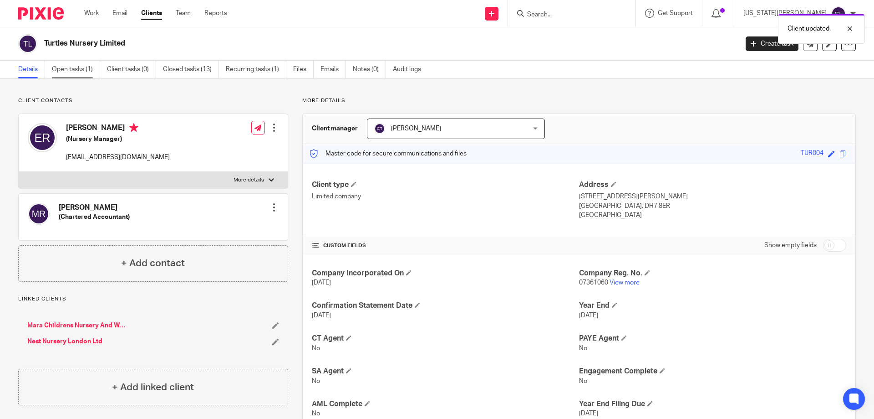
click at [89, 70] on link "Open tasks (1)" at bounding box center [76, 70] width 48 height 18
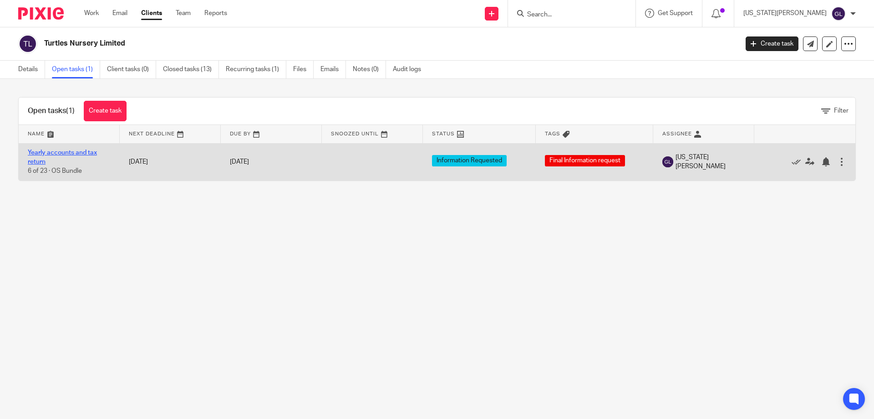
click at [54, 151] on link "Yearly accounts and tax return" at bounding box center [62, 156] width 69 height 15
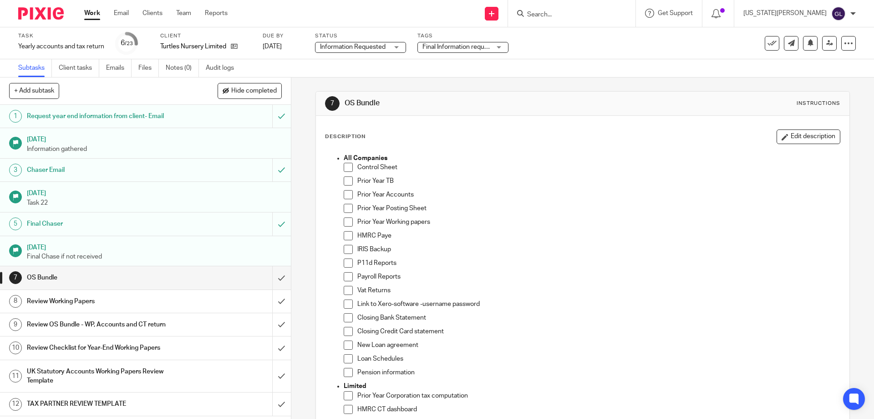
click at [112, 122] on h1 "Request year end information from client- Email" at bounding box center [106, 116] width 158 height 14
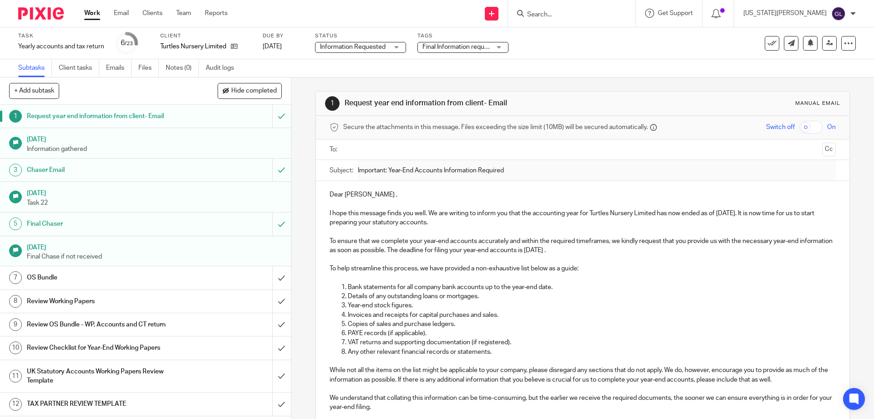
click at [271, 117] on input "submit" at bounding box center [145, 116] width 291 height 23
click at [356, 157] on div at bounding box center [583, 149] width 478 height 20
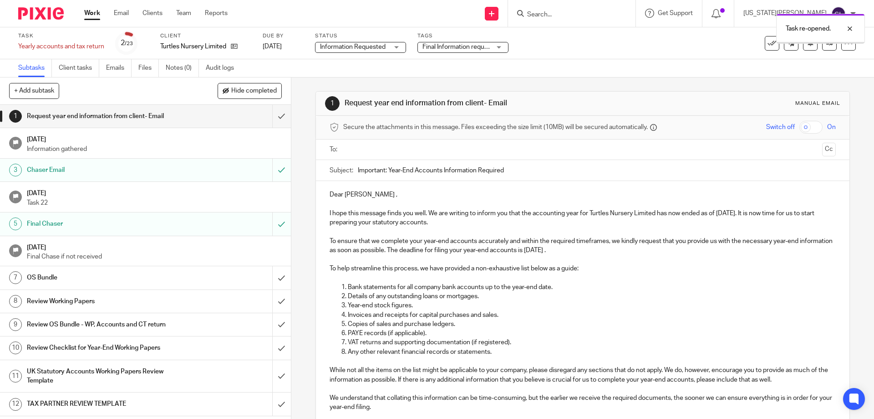
click at [354, 148] on input "text" at bounding box center [583, 149] width 472 height 10
click at [359, 195] on p "Dear Eileen ," at bounding box center [583, 196] width 506 height 9
drag, startPoint x: 562, startPoint y: 293, endPoint x: 570, endPoint y: 288, distance: 9.1
click at [563, 292] on ol "Bank statements for all company bank accounts up to the year-end date. Details …" at bounding box center [583, 325] width 506 height 83
click at [556, 289] on p "Bank statements for all company bank accounts up to the year-end date." at bounding box center [592, 288] width 488 height 9
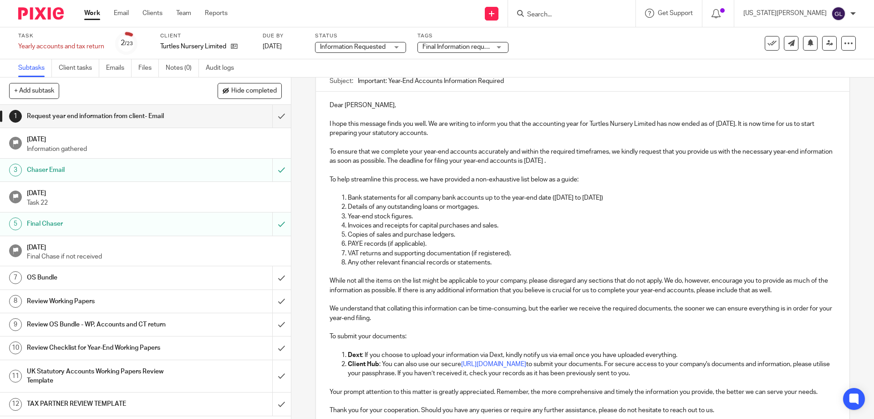
scroll to position [228, 0]
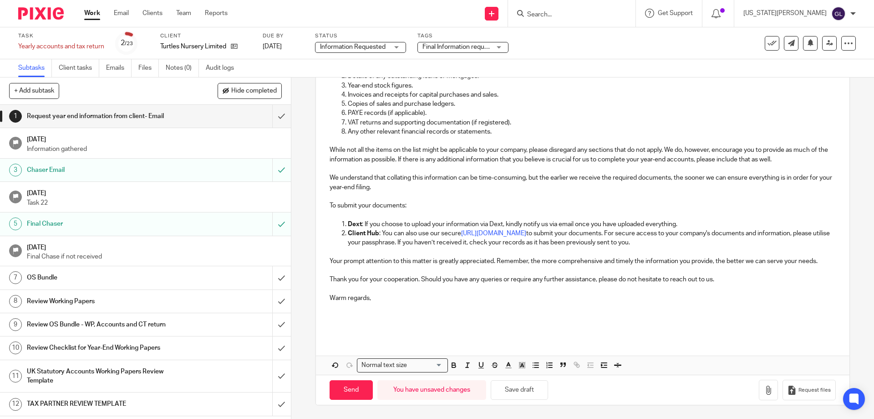
drag, startPoint x: 373, startPoint y: 316, endPoint x: 375, endPoint y: 310, distance: 6.2
click at [374, 314] on p at bounding box center [583, 311] width 506 height 19
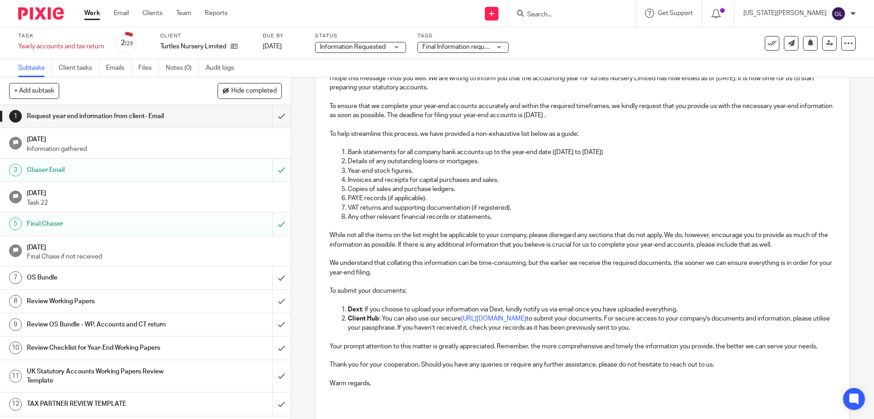
scroll to position [231, 0]
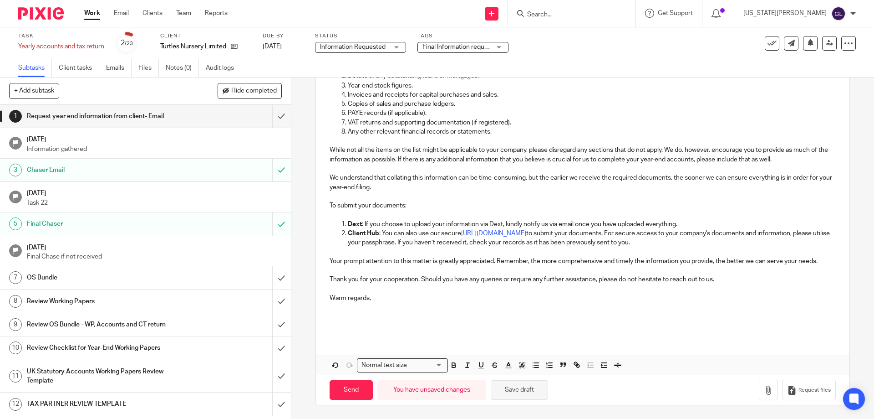
click at [519, 386] on button "Save draft" at bounding box center [519, 390] width 57 height 20
click at [344, 392] on input "Send" at bounding box center [351, 390] width 43 height 20
type input "Sent"
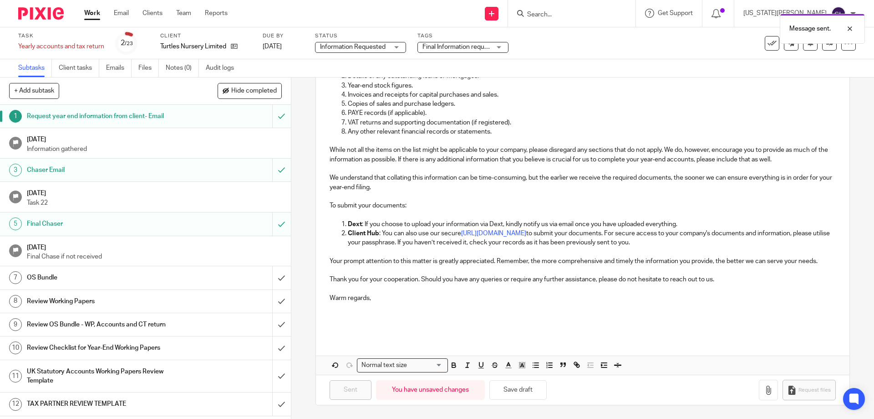
scroll to position [0, 0]
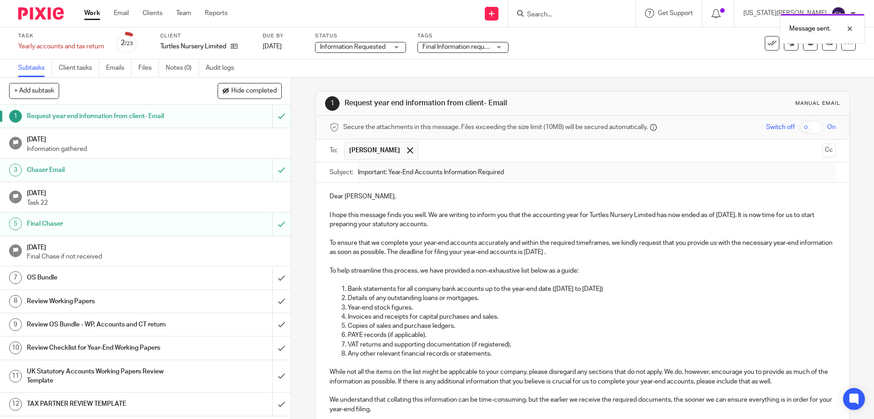
click at [602, 15] on div "Message sent." at bounding box center [651, 26] width 428 height 35
click at [588, 14] on div "Message sent." at bounding box center [651, 26] width 428 height 35
click at [577, 15] on div "Message sent." at bounding box center [651, 26] width 428 height 35
click at [572, 14] on div "Message sent." at bounding box center [651, 26] width 428 height 35
click at [852, 30] on div at bounding box center [843, 28] width 25 height 11
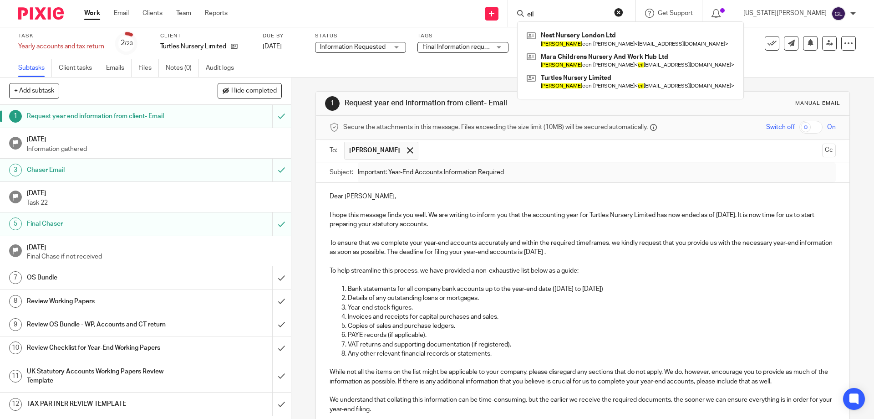
type input "eil"
click at [579, 200] on p "Dear Eileen," at bounding box center [583, 196] width 506 height 9
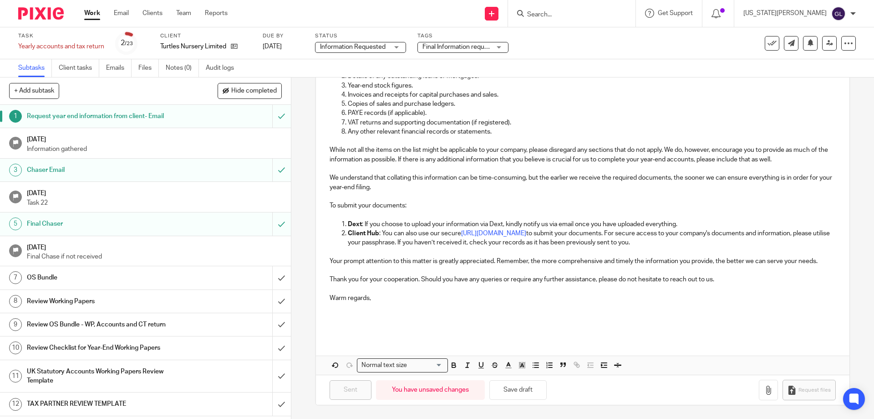
scroll to position [185, 0]
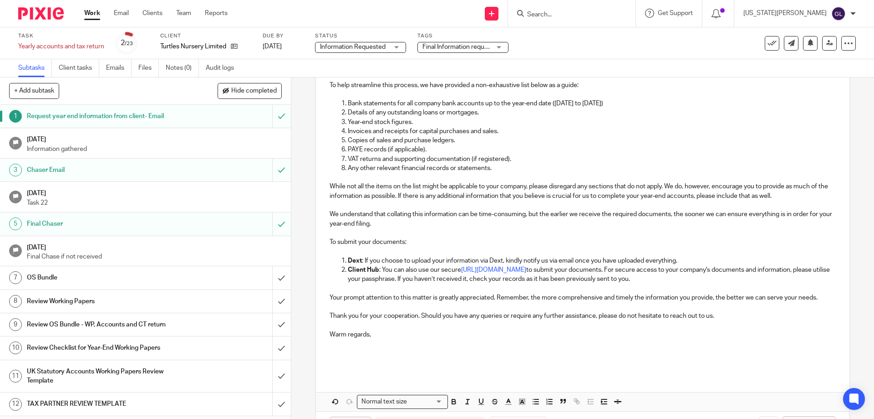
click at [106, 68] on ul "Subtasks Client tasks Emails Files Notes (0) Audit logs" at bounding box center [133, 68] width 230 height 18
click at [114, 68] on link "Emails" at bounding box center [119, 68] width 26 height 18
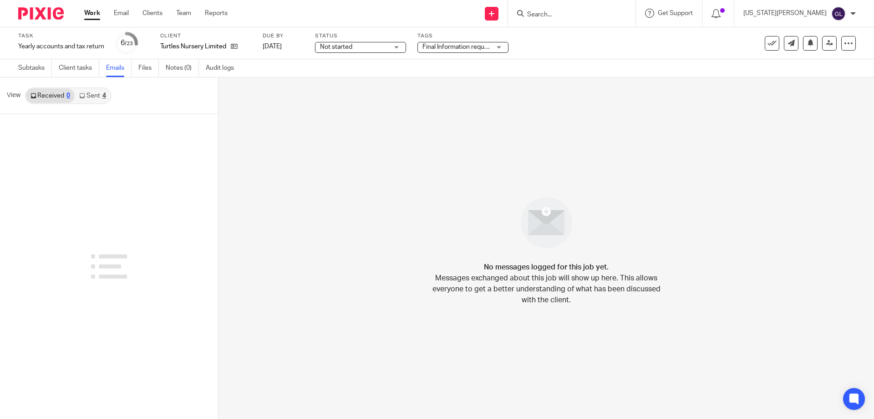
click at [92, 96] on link "Sent 4" at bounding box center [93, 95] width 36 height 15
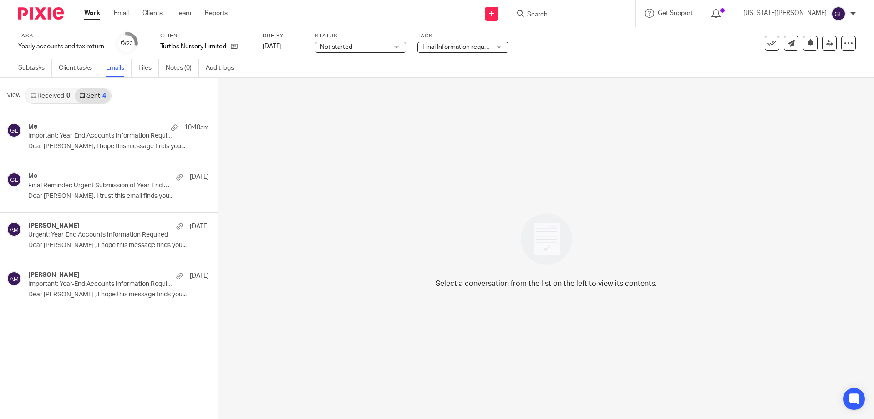
click at [599, 11] on input "Search" at bounding box center [567, 15] width 82 height 8
type input "nes"
click at [622, 45] on link at bounding box center [591, 39] width 132 height 21
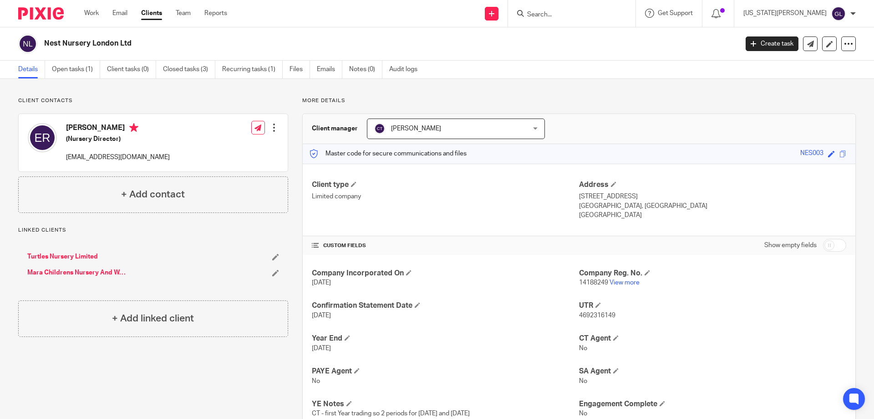
click at [274, 127] on div at bounding box center [274, 127] width 9 height 9
click at [227, 142] on link "Edit contact" at bounding box center [231, 147] width 87 height 13
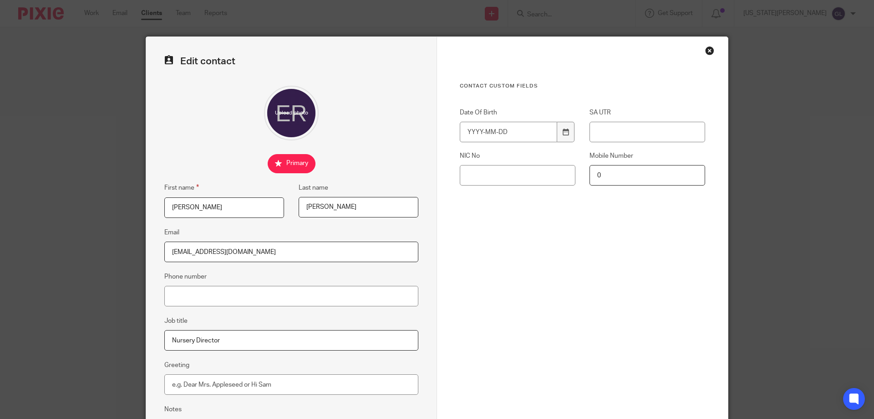
drag, startPoint x: 280, startPoint y: 256, endPoint x: 100, endPoint y: 256, distance: 179.9
click at [100, 256] on div "Edit contact First name [PERSON_NAME] Last name [PERSON_NAME] Email [EMAIL_ADDR…" at bounding box center [437, 209] width 874 height 419
click at [183, 294] on input "Phone number" at bounding box center [291, 296] width 254 height 20
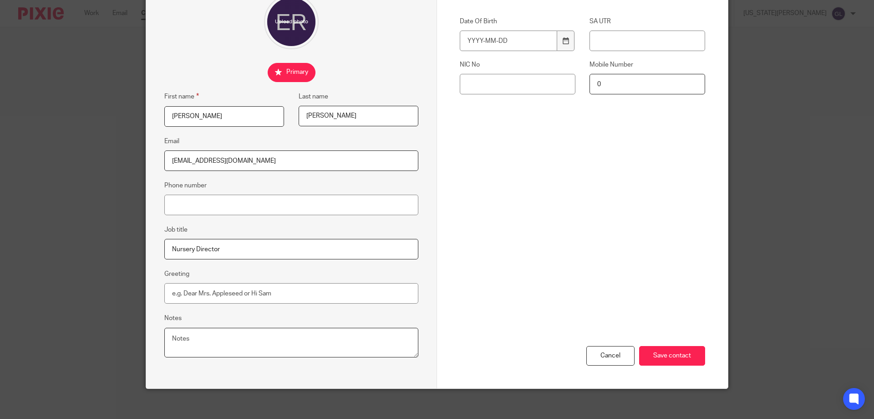
click at [244, 329] on textarea "Notes" at bounding box center [291, 342] width 254 height 30
click at [190, 209] on input "Phone number" at bounding box center [291, 204] width 254 height 20
paste input "[EMAIL_ADDRESS][DOMAIN_NAME]"
type input "[EMAIL_ADDRESS][DOMAIN_NAME]"
drag, startPoint x: 235, startPoint y: 160, endPoint x: 114, endPoint y: 166, distance: 120.4
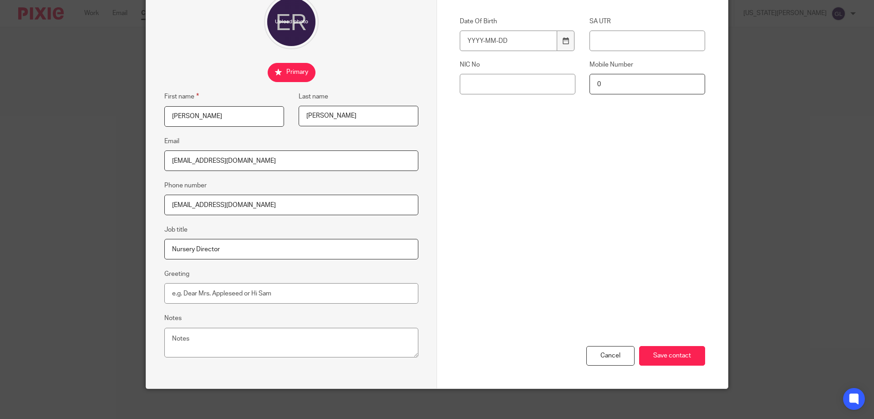
click at [115, 162] on div "Edit contact First name [PERSON_NAME] Last name [PERSON_NAME] Email [EMAIL_ADDR…" at bounding box center [437, 209] width 874 height 419
click at [201, 336] on textarea "Notes" at bounding box center [291, 342] width 254 height 30
paste textarea "[EMAIL_ADDRESS][DOMAIN_NAME]"
type textarea "[EMAIL_ADDRESS][DOMAIN_NAME]"
click at [57, 185] on div "Edit contact First name [PERSON_NAME] Last name [PERSON_NAME] Email Phone numbe…" at bounding box center [437, 209] width 874 height 419
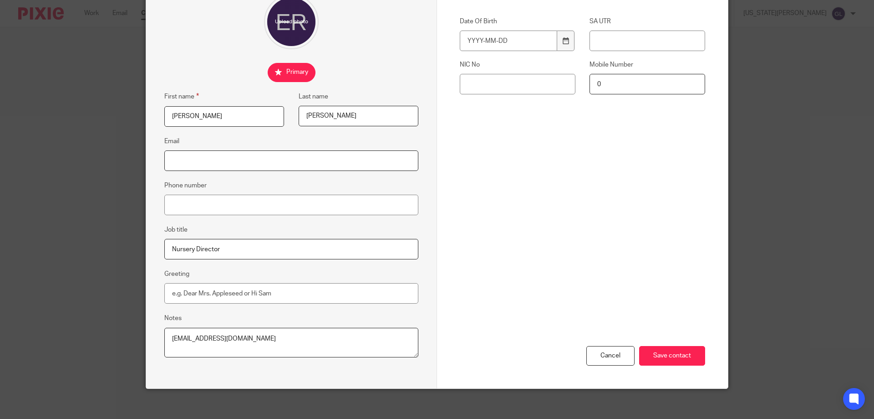
click at [177, 155] on input "Email" at bounding box center [291, 160] width 254 height 20
paste input "[EMAIL_ADDRESS][DOMAIN_NAME]"
type input "[EMAIL_ADDRESS][DOMAIN_NAME]"
click at [679, 361] on input "Save contact" at bounding box center [672, 356] width 66 height 20
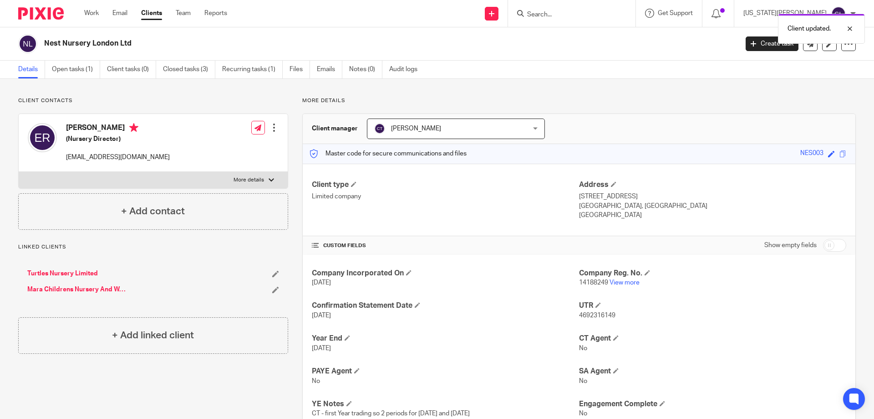
click at [585, 17] on div "Client updated." at bounding box center [651, 26] width 428 height 35
click at [582, 14] on div "Client updated." at bounding box center [651, 26] width 428 height 35
click at [725, 15] on div at bounding box center [718, 13] width 13 height 10
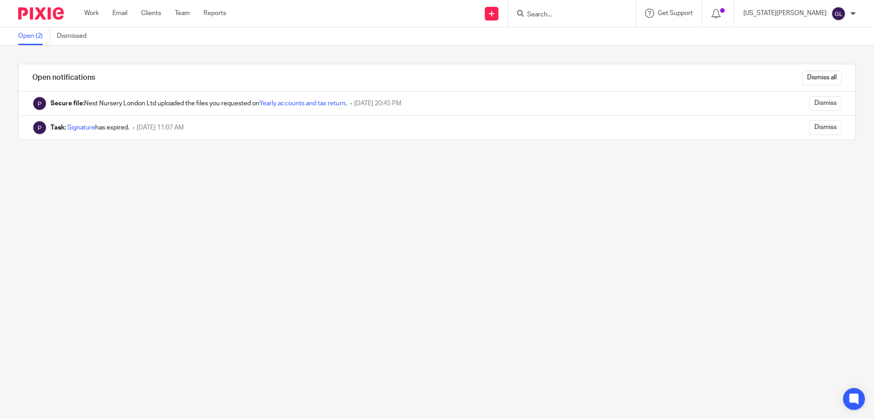
click at [636, 26] on div at bounding box center [572, 13] width 128 height 27
click at [578, 16] on input "Search" at bounding box center [567, 15] width 82 height 8
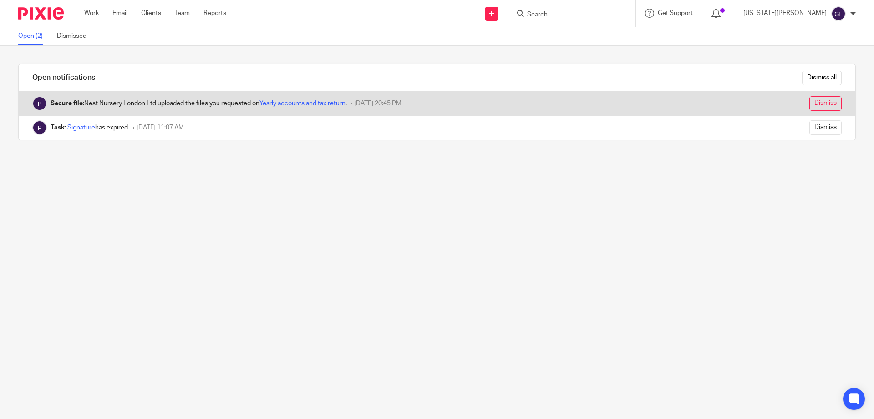
click at [810, 103] on input "Dismiss" at bounding box center [826, 103] width 32 height 15
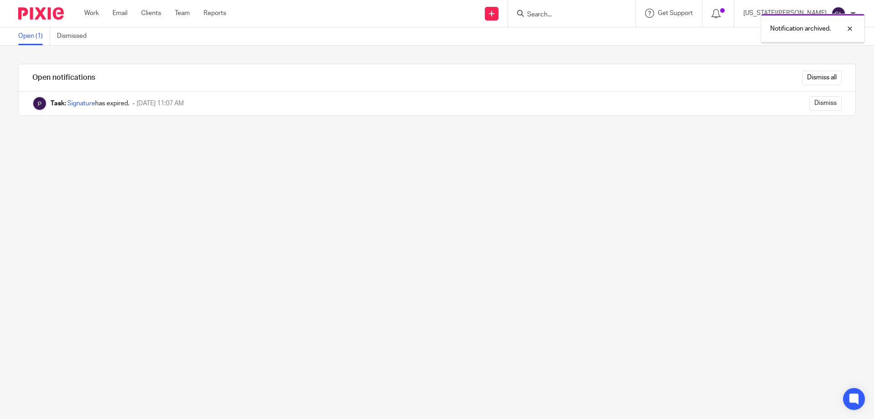
click at [588, 10] on div "Notification archived." at bounding box center [651, 26] width 428 height 35
click at [586, 15] on div "Notification archived." at bounding box center [651, 26] width 428 height 35
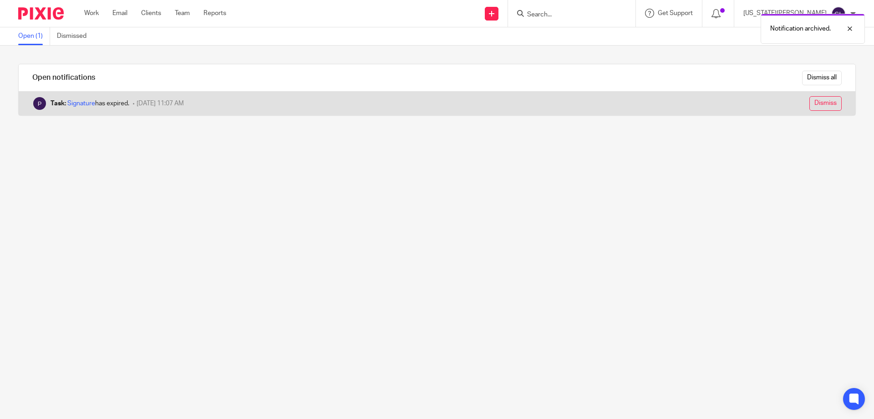
click at [812, 102] on input "Dismiss" at bounding box center [826, 103] width 32 height 15
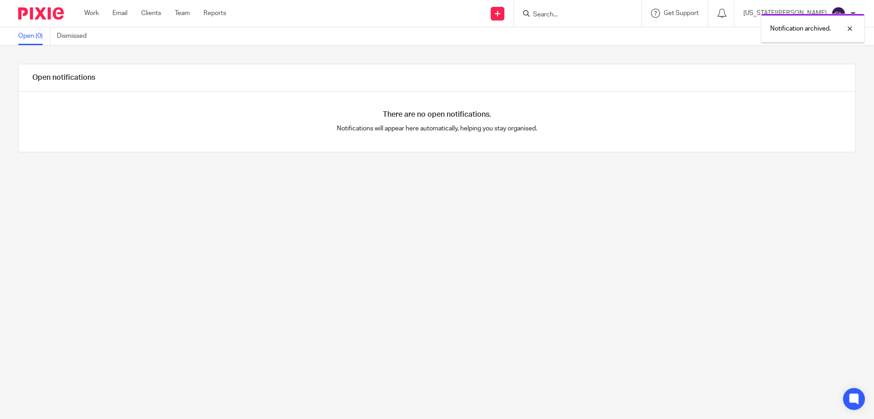
click at [583, 16] on div "Notification archived." at bounding box center [651, 26] width 428 height 35
click at [850, 29] on div at bounding box center [843, 28] width 25 height 11
click at [594, 17] on input "Search" at bounding box center [573, 15] width 82 height 8
